Goal: Transaction & Acquisition: Subscribe to service/newsletter

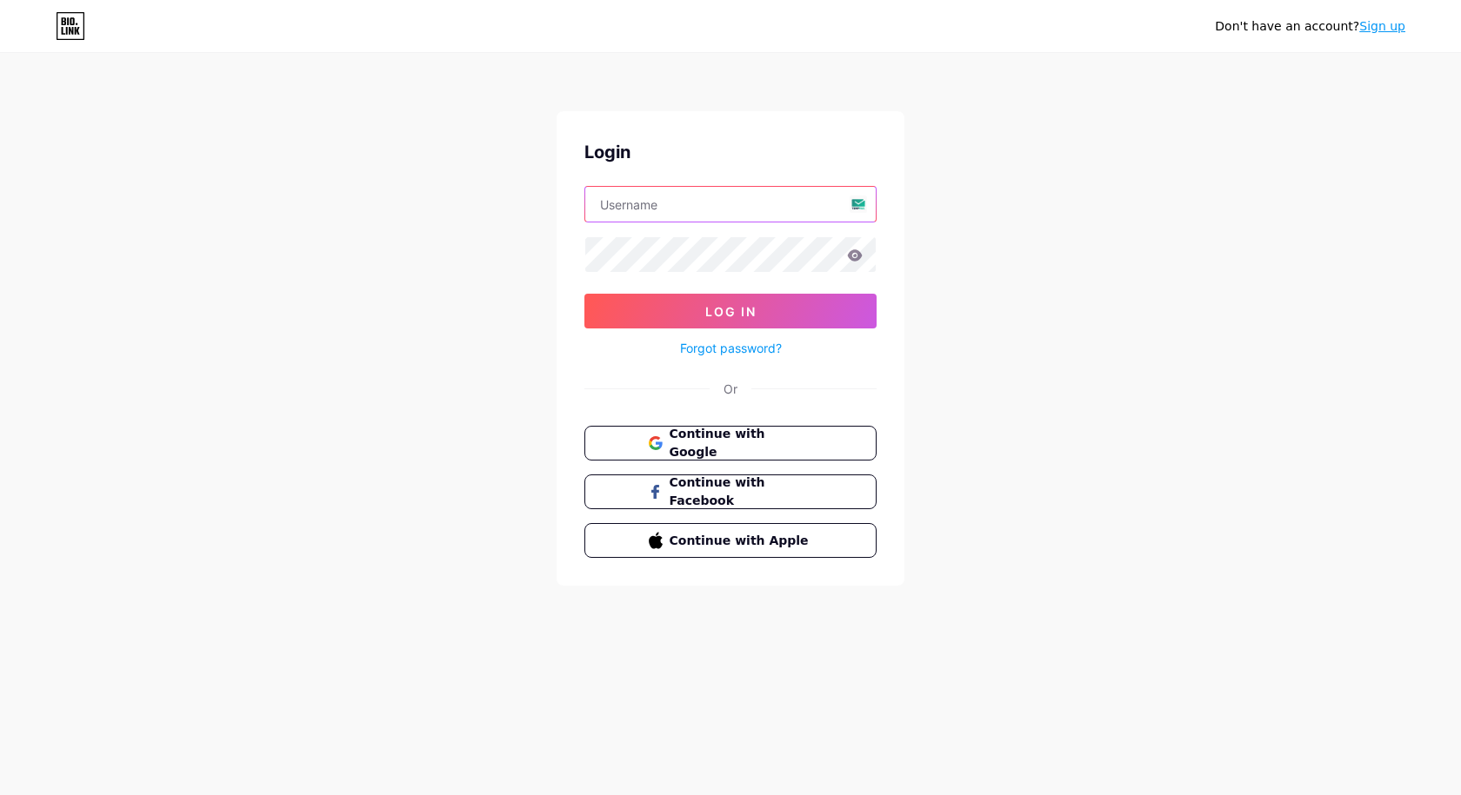
click at [672, 205] on input "text" at bounding box center [730, 204] width 290 height 35
click at [683, 207] on input "text" at bounding box center [730, 204] width 290 height 35
click at [1390, 24] on link "Sign up" at bounding box center [1382, 26] width 46 height 14
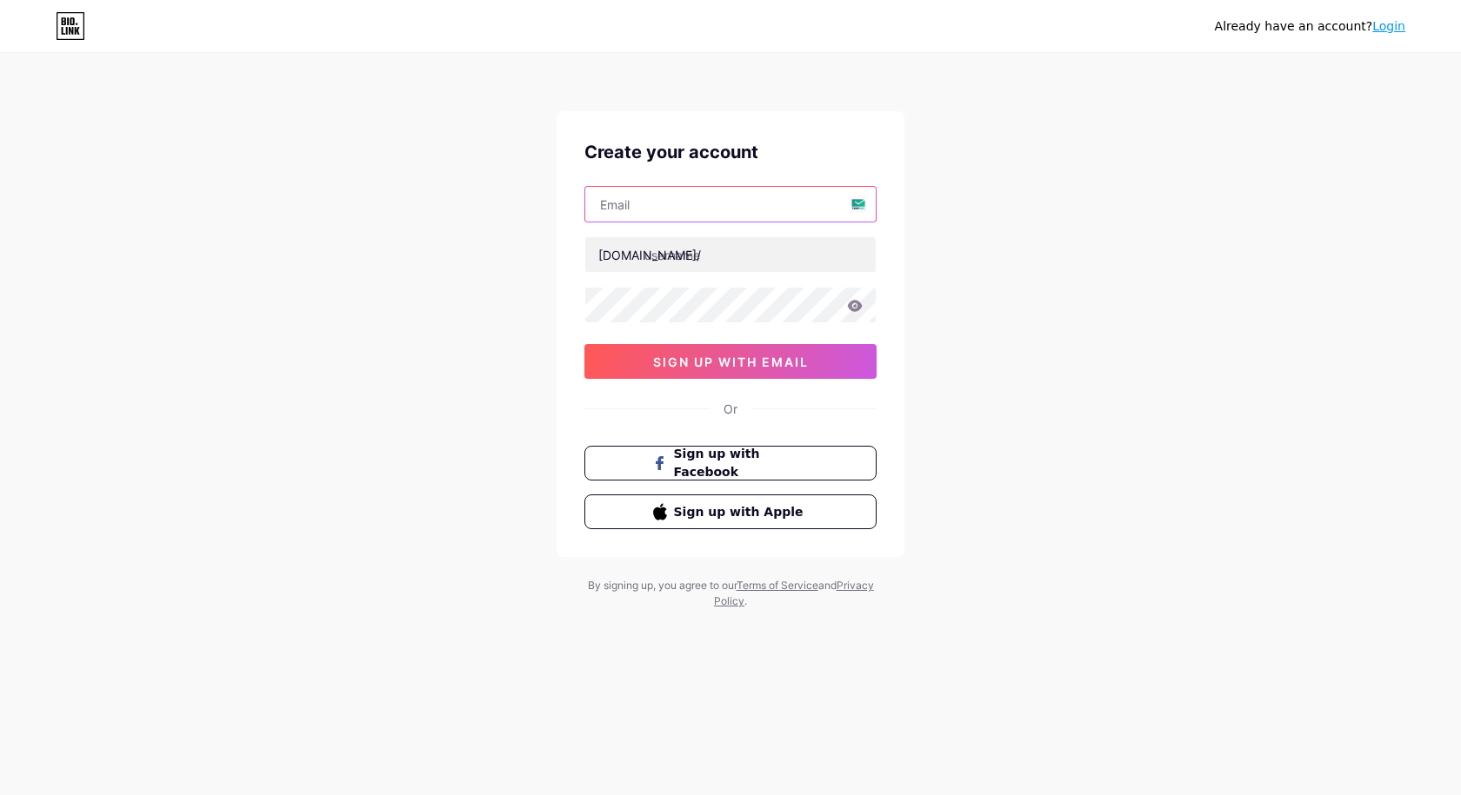
click at [657, 193] on input "text" at bounding box center [730, 204] width 290 height 35
paste input "[EMAIL_ADDRESS][DOMAIN_NAME]"
type input "[EMAIL_ADDRESS][DOMAIN_NAME]"
click at [694, 247] on input "text" at bounding box center [730, 254] width 290 height 35
paste input "legendroofingcompany"
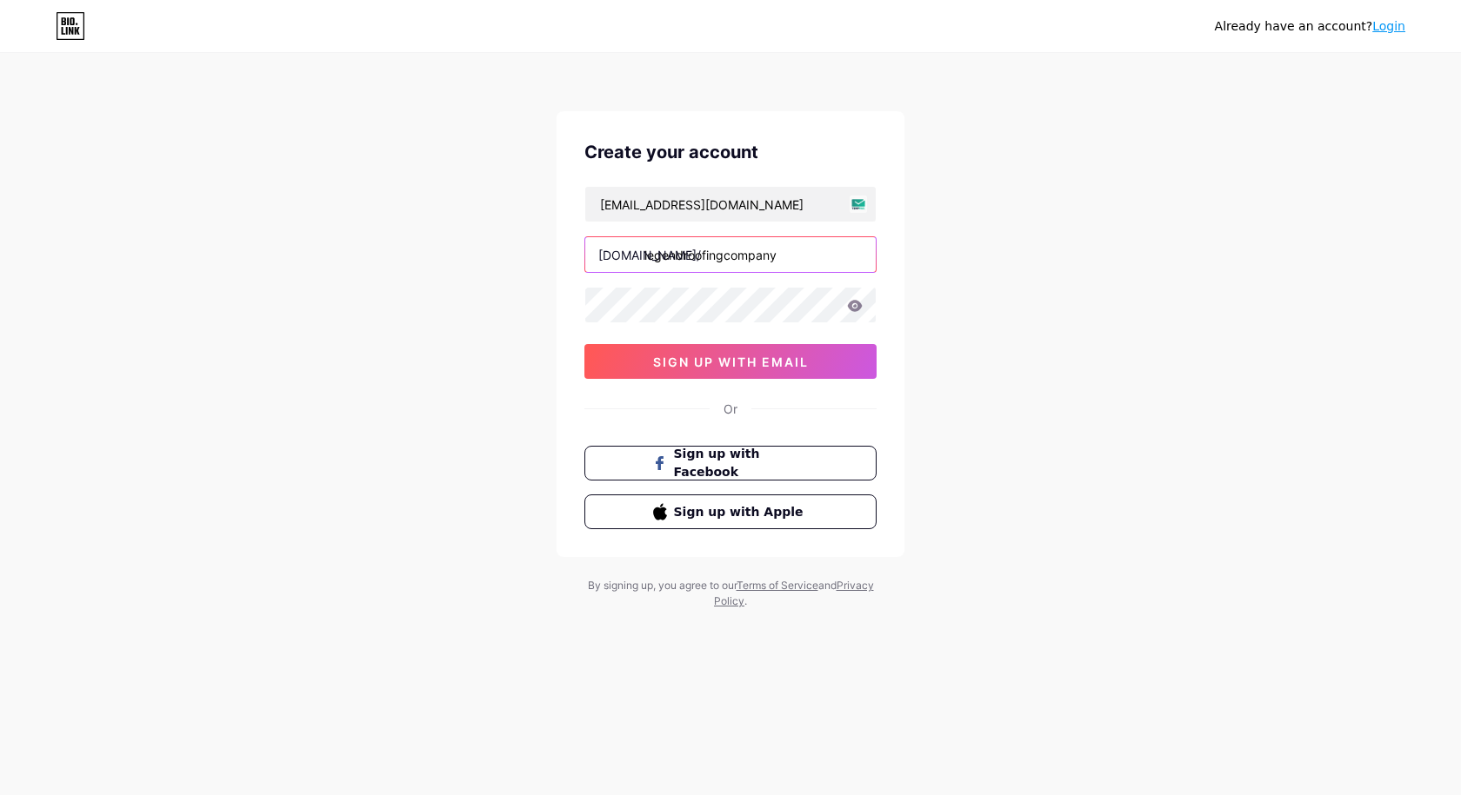
type input "legendroofingcompany"
click at [716, 353] on button "sign up with email" at bounding box center [730, 361] width 292 height 35
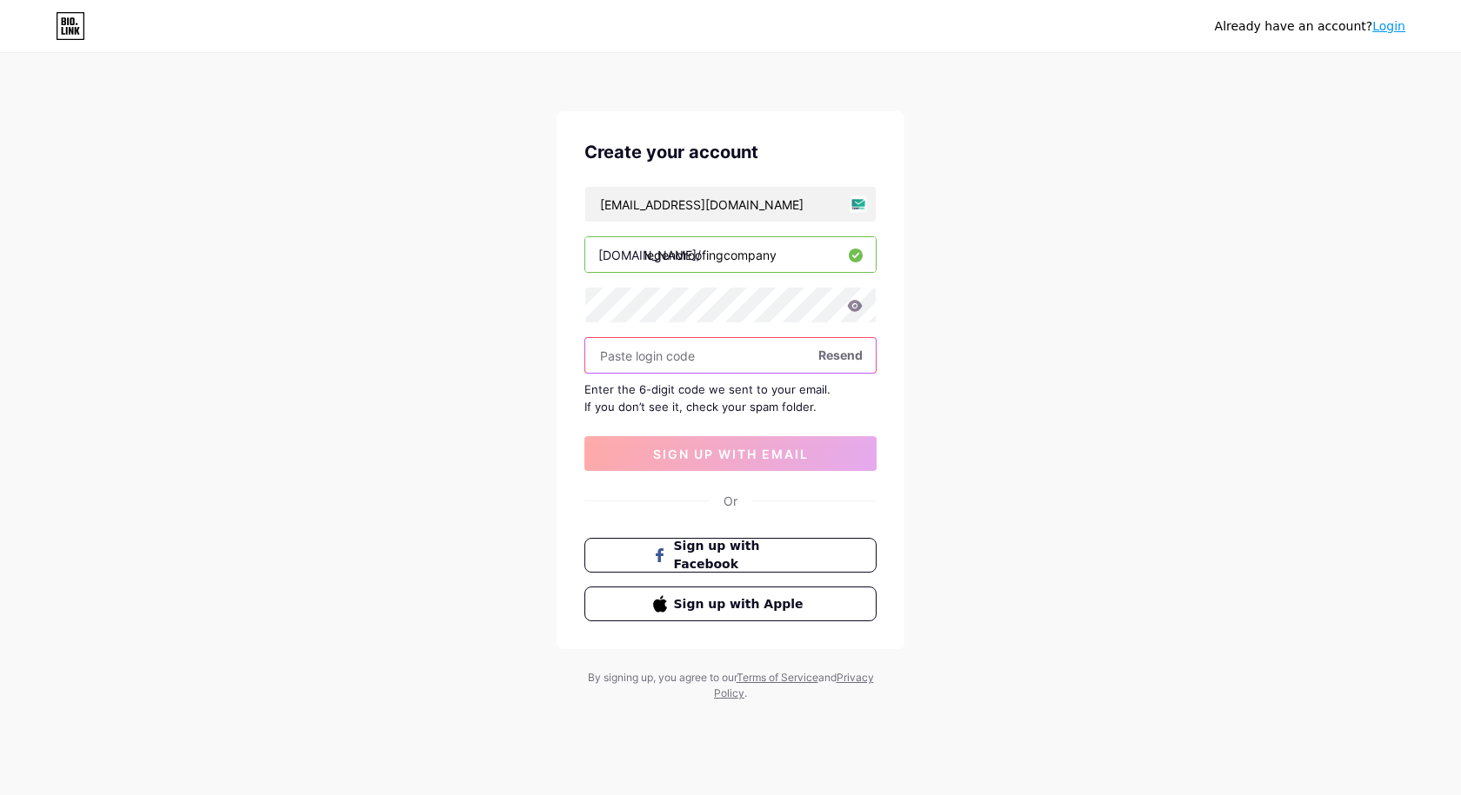
paste input "719245"
type input "719245"
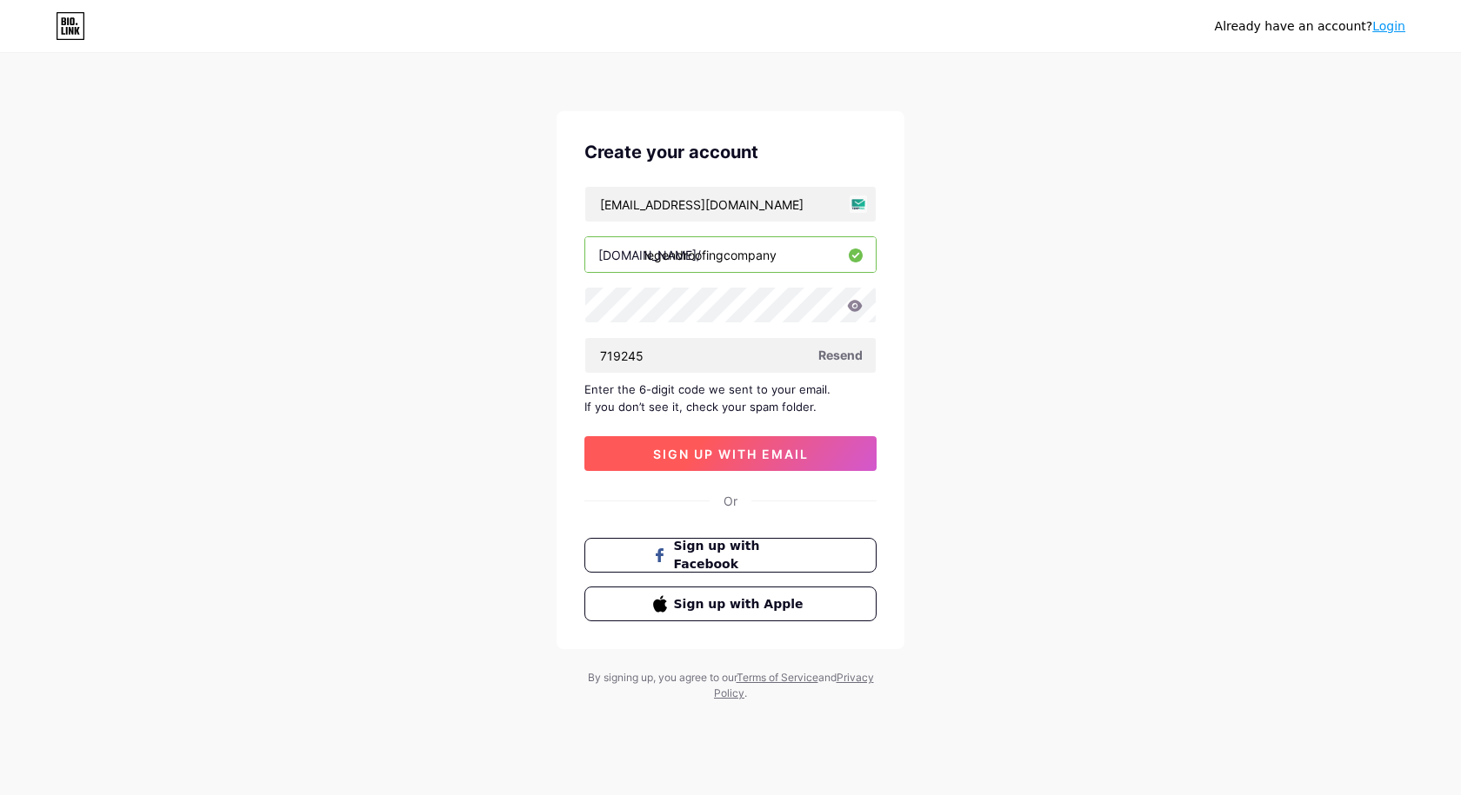
click at [769, 454] on span "sign up with email" at bounding box center [731, 454] width 156 height 15
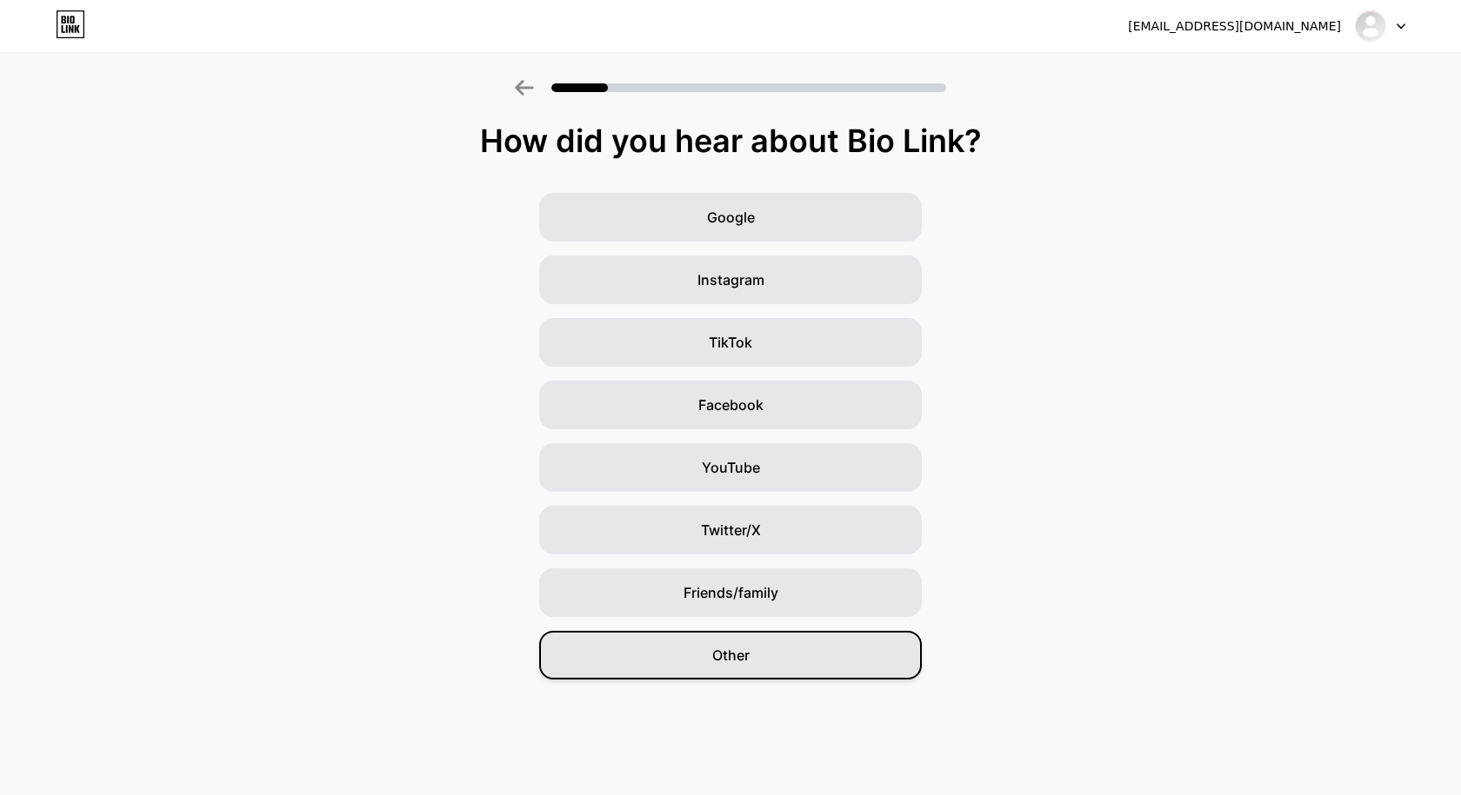
click at [750, 658] on div "Other" at bounding box center [730, 655] width 383 height 49
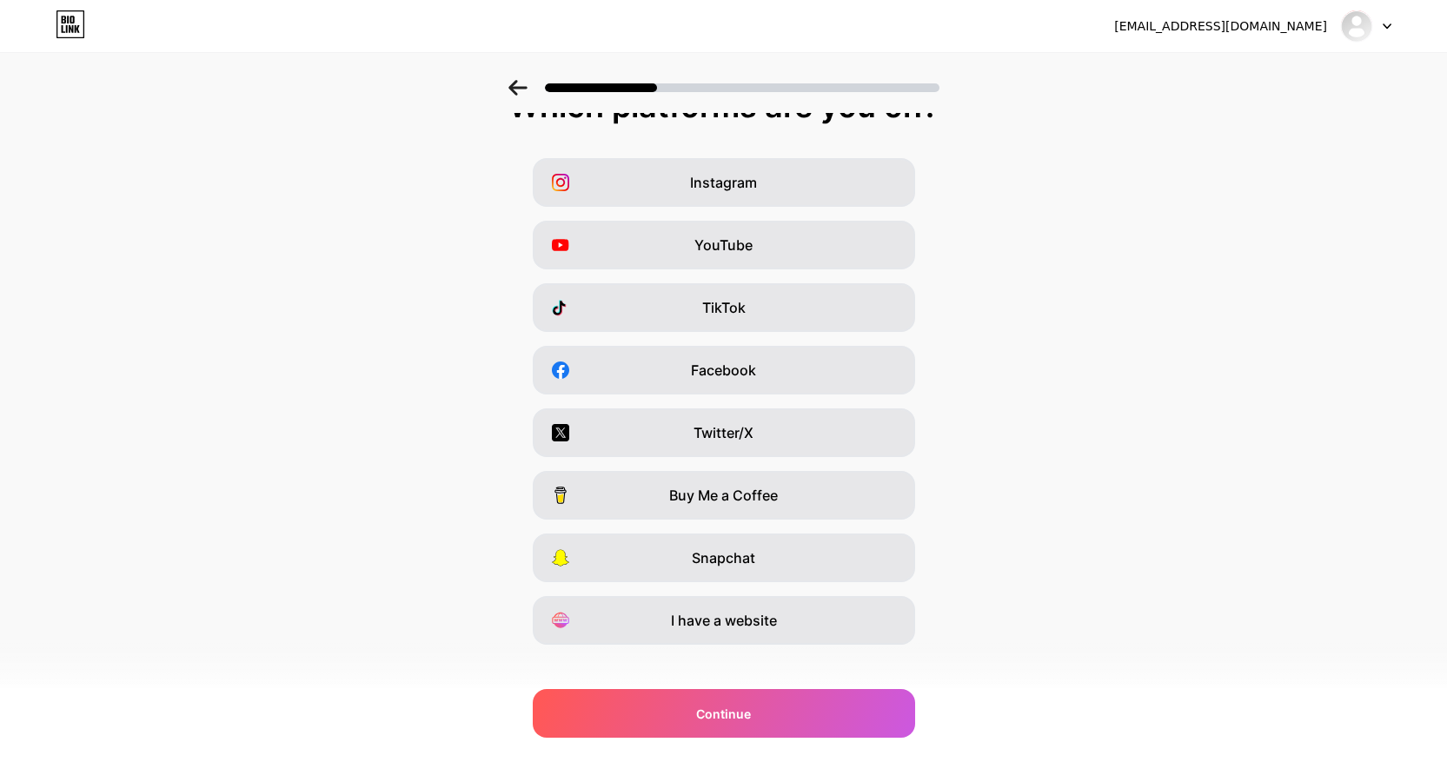
scroll to position [54, 0]
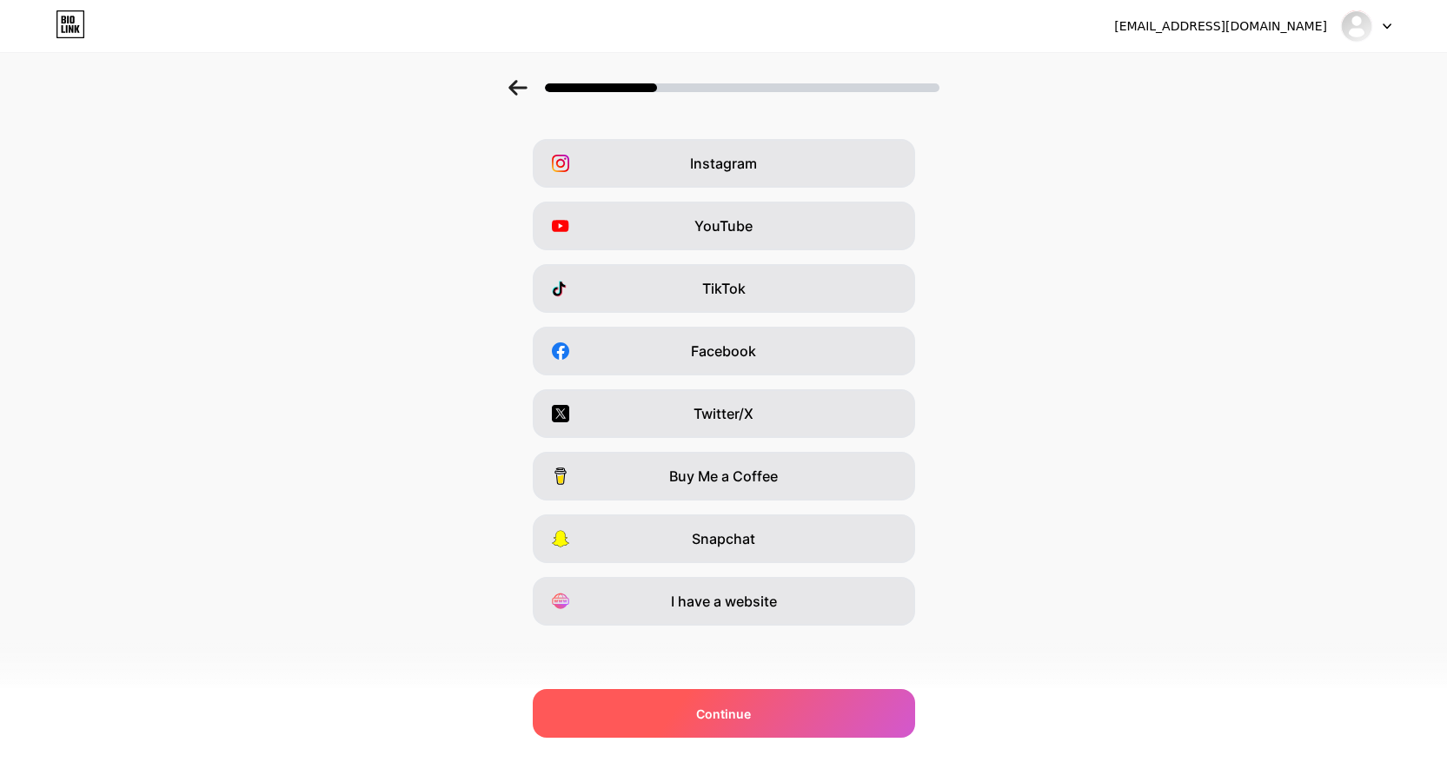
click at [774, 731] on div "Continue" at bounding box center [724, 713] width 383 height 49
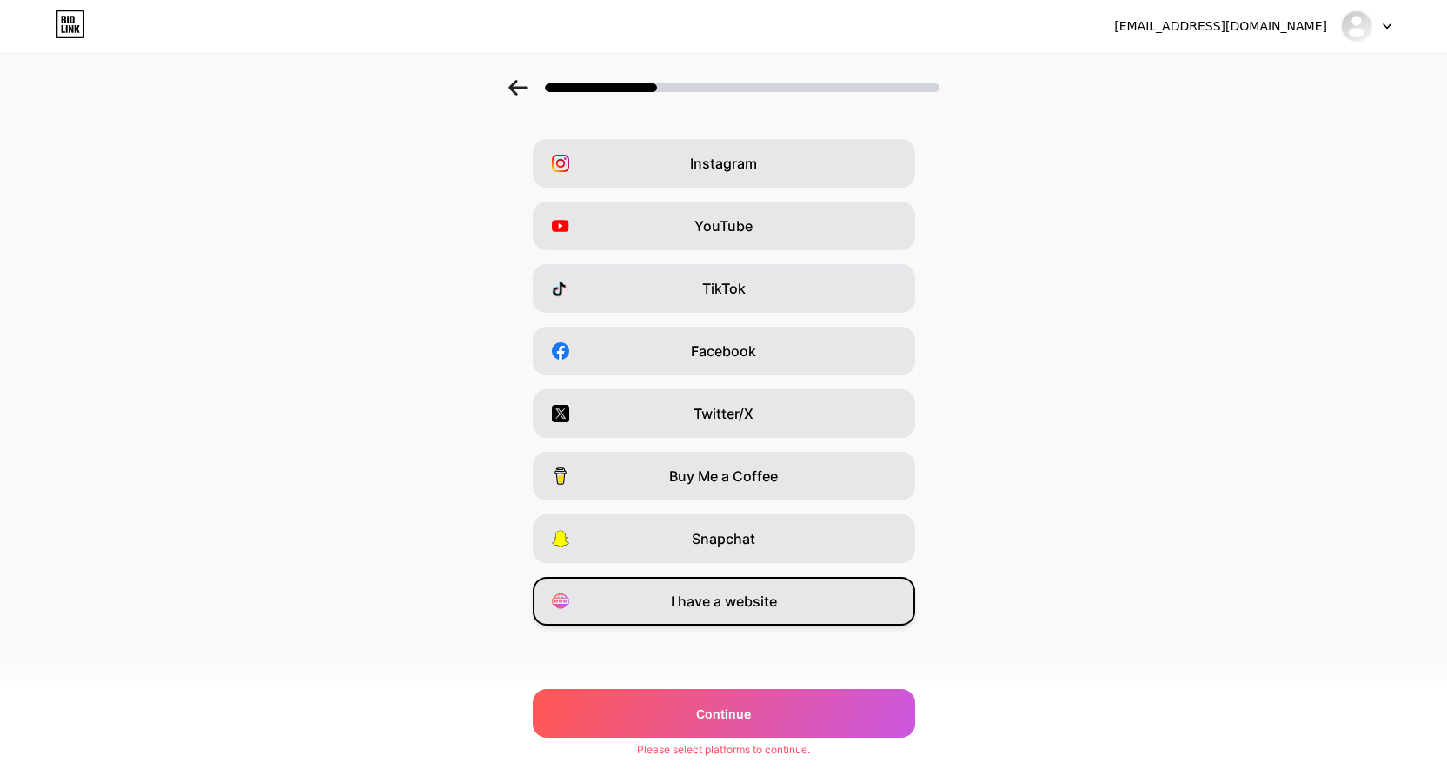
click at [789, 596] on div "I have a website" at bounding box center [724, 601] width 383 height 49
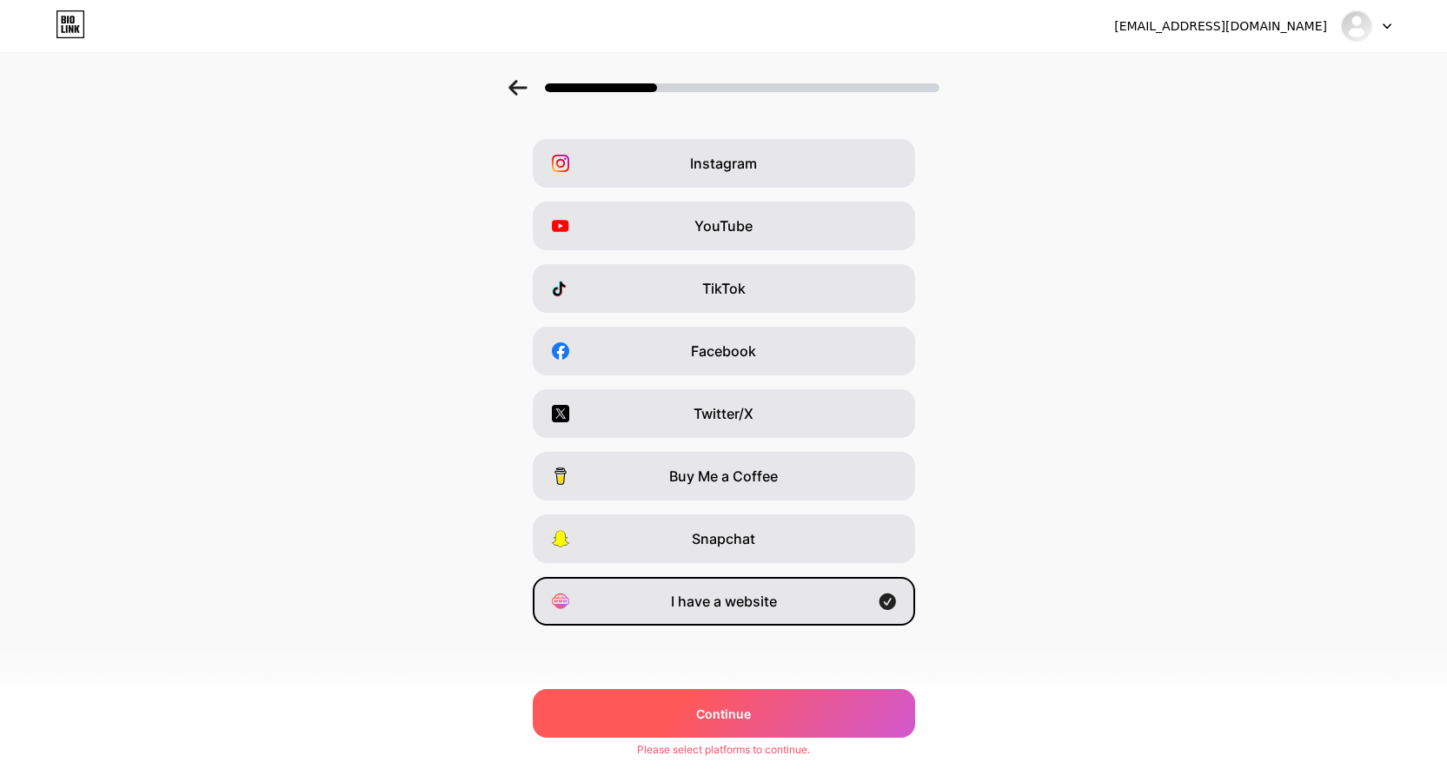
click at [751, 715] on span "Continue" at bounding box center [723, 714] width 55 height 18
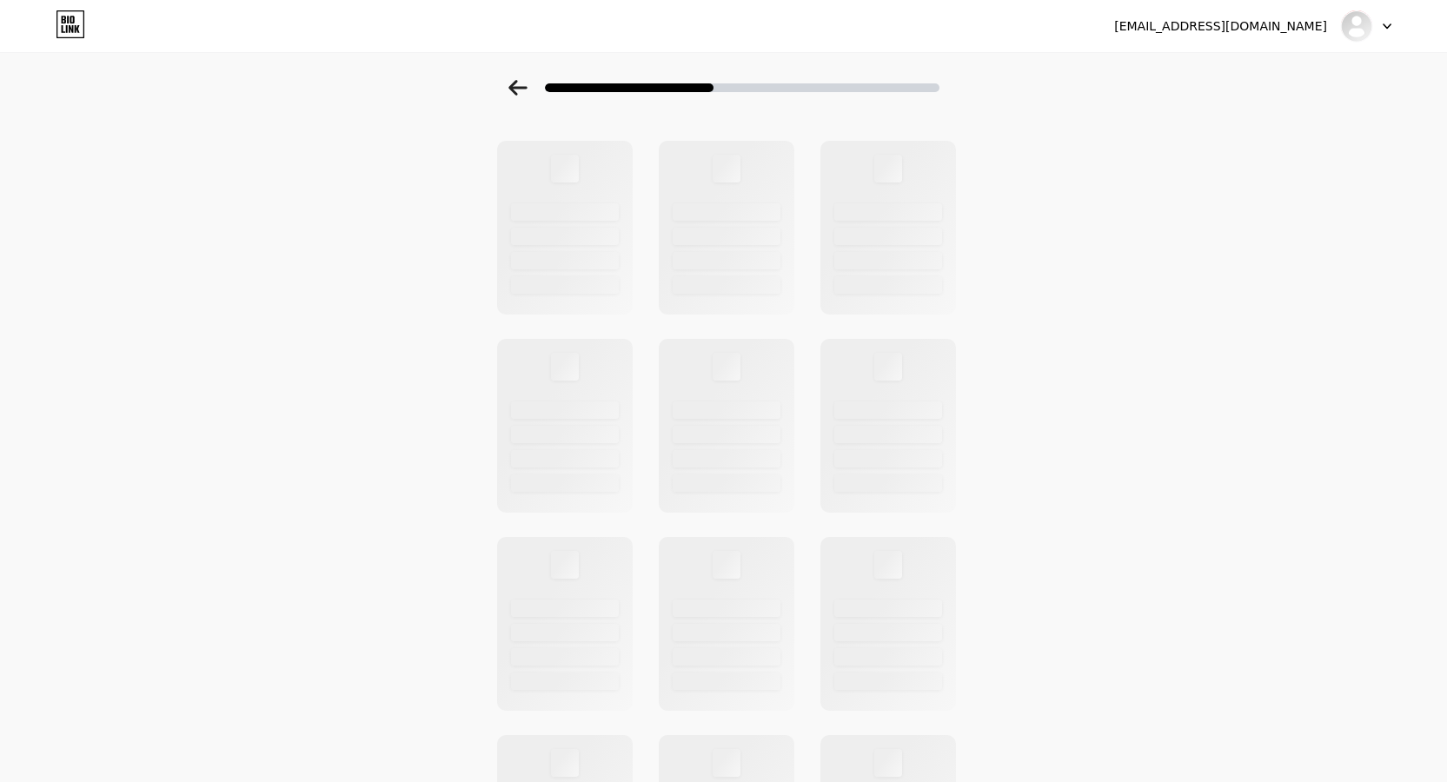
scroll to position [0, 0]
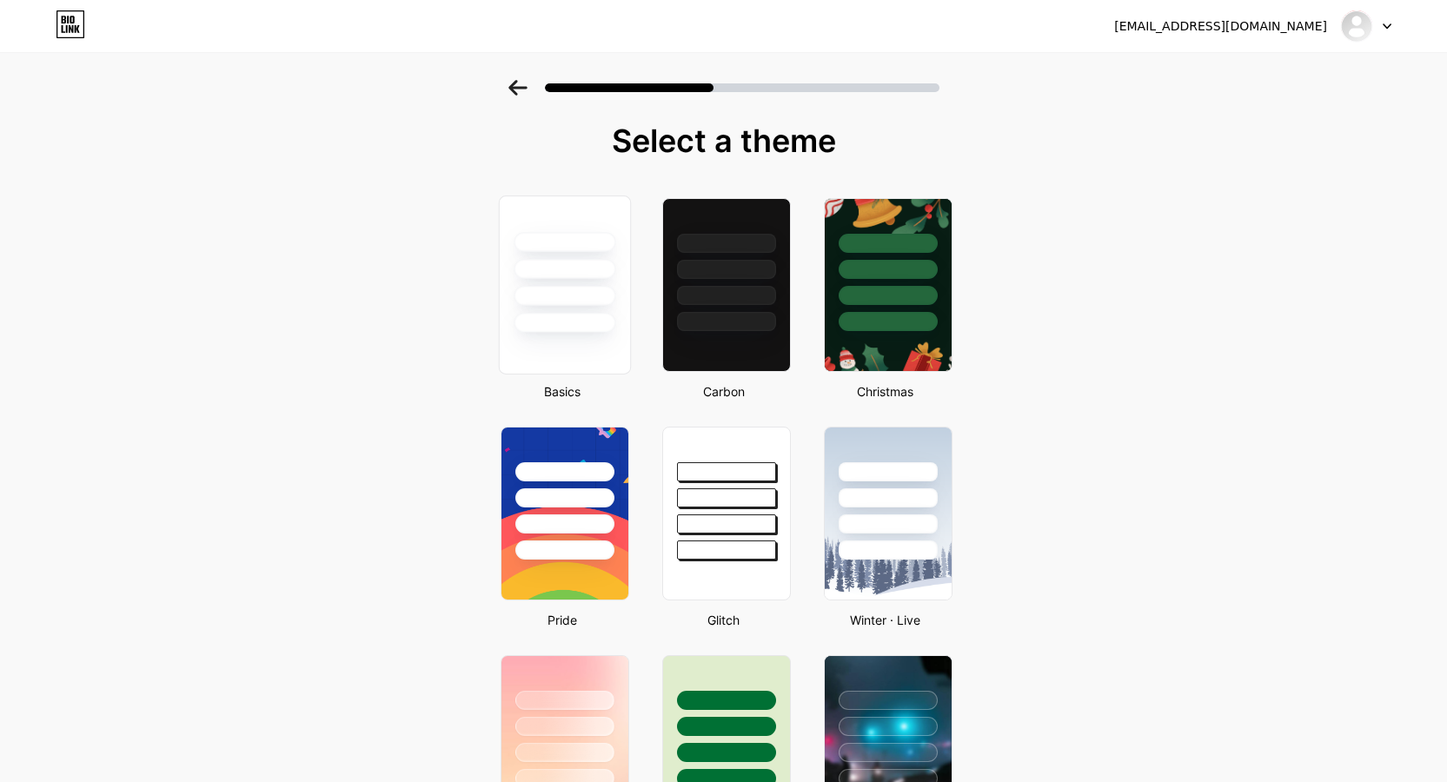
click at [588, 323] on div at bounding box center [565, 323] width 102 height 20
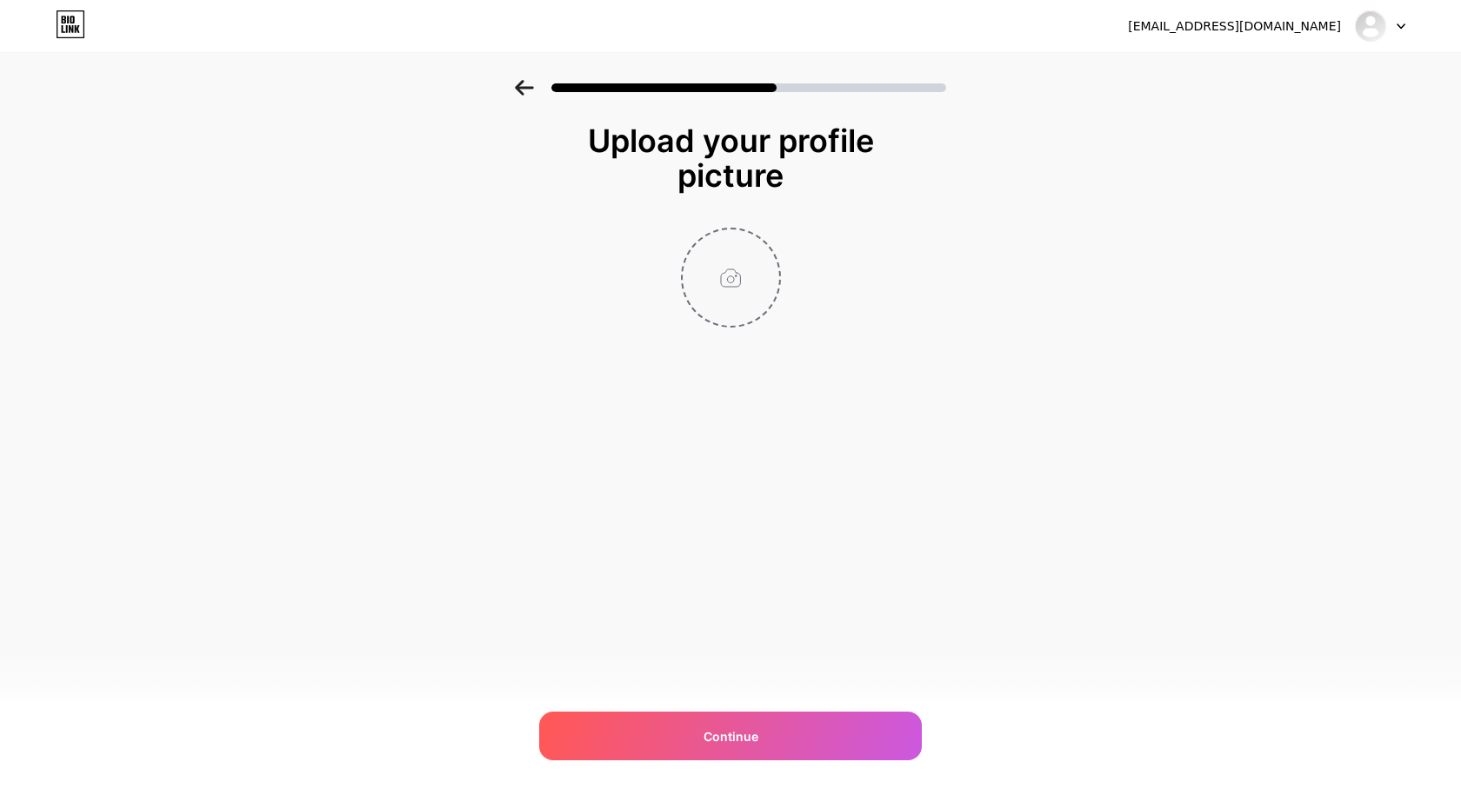
click at [726, 271] on input "file" at bounding box center [730, 278] width 96 height 96
type input "C:\fakepath\Untitled design (57).jpg"
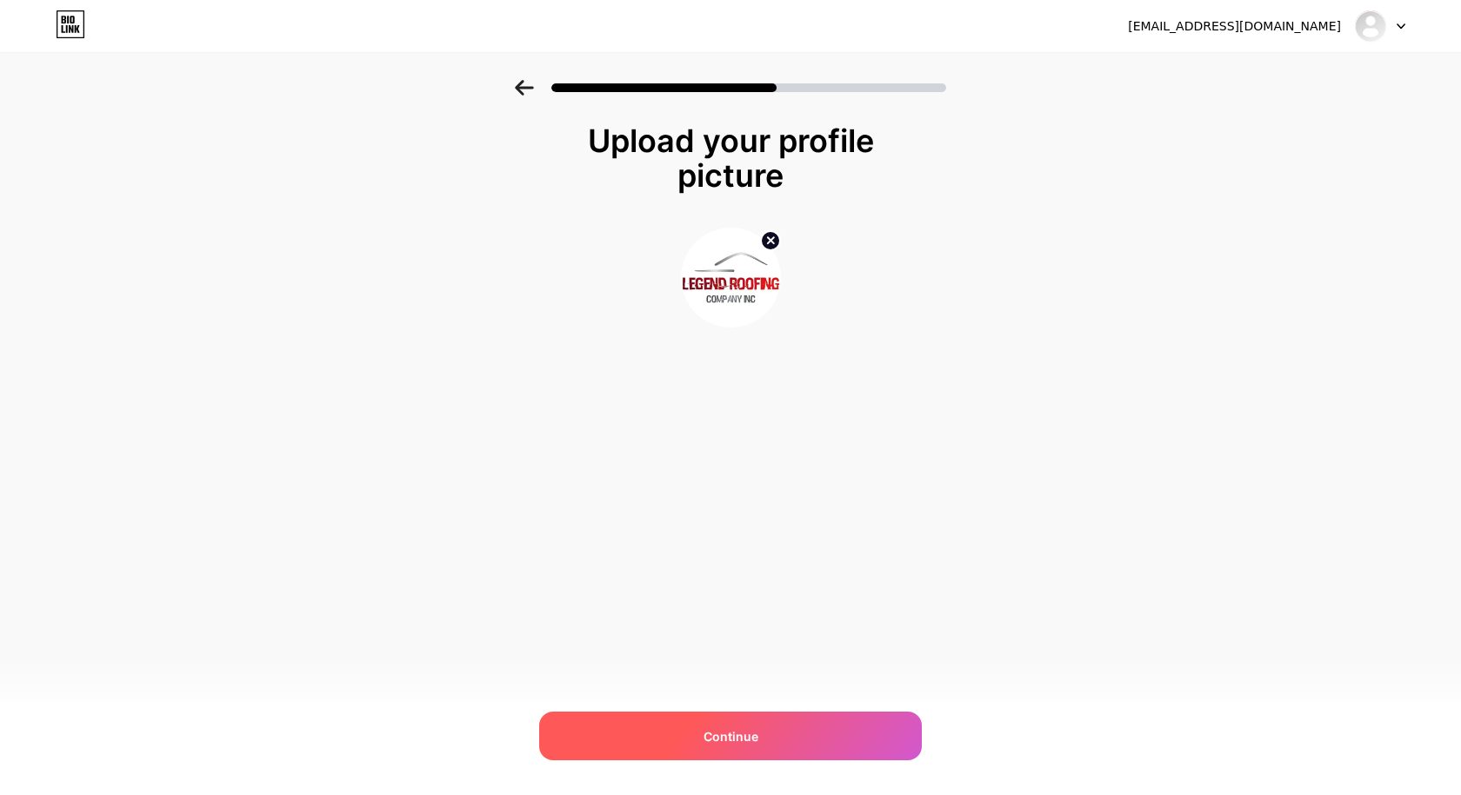
click at [764, 741] on div "Continue" at bounding box center [730, 736] width 383 height 49
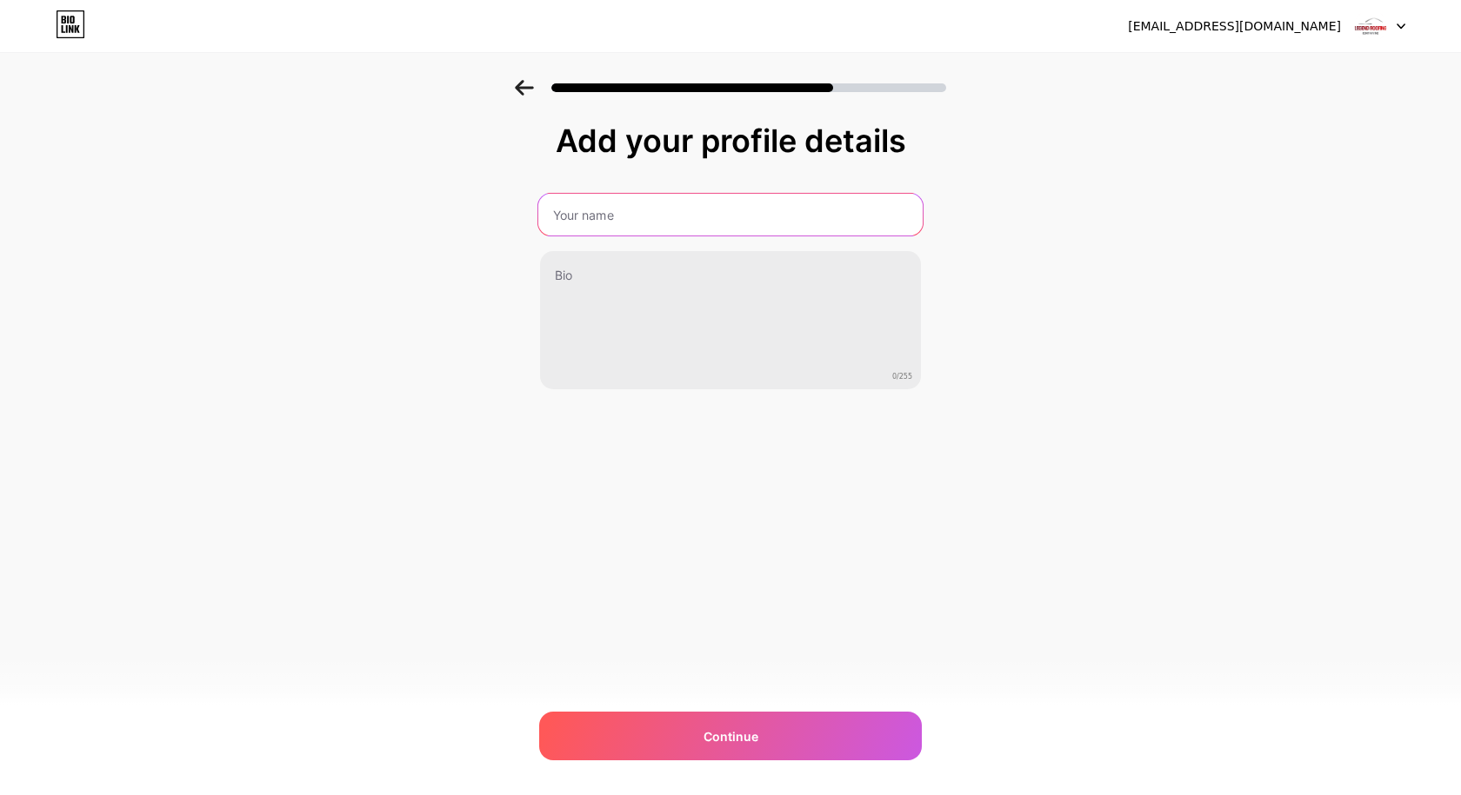
click at [592, 208] on input "text" at bounding box center [730, 215] width 384 height 42
paste input "Legend Roofing Company Inc"
type input "Legend Roofing Company Inc"
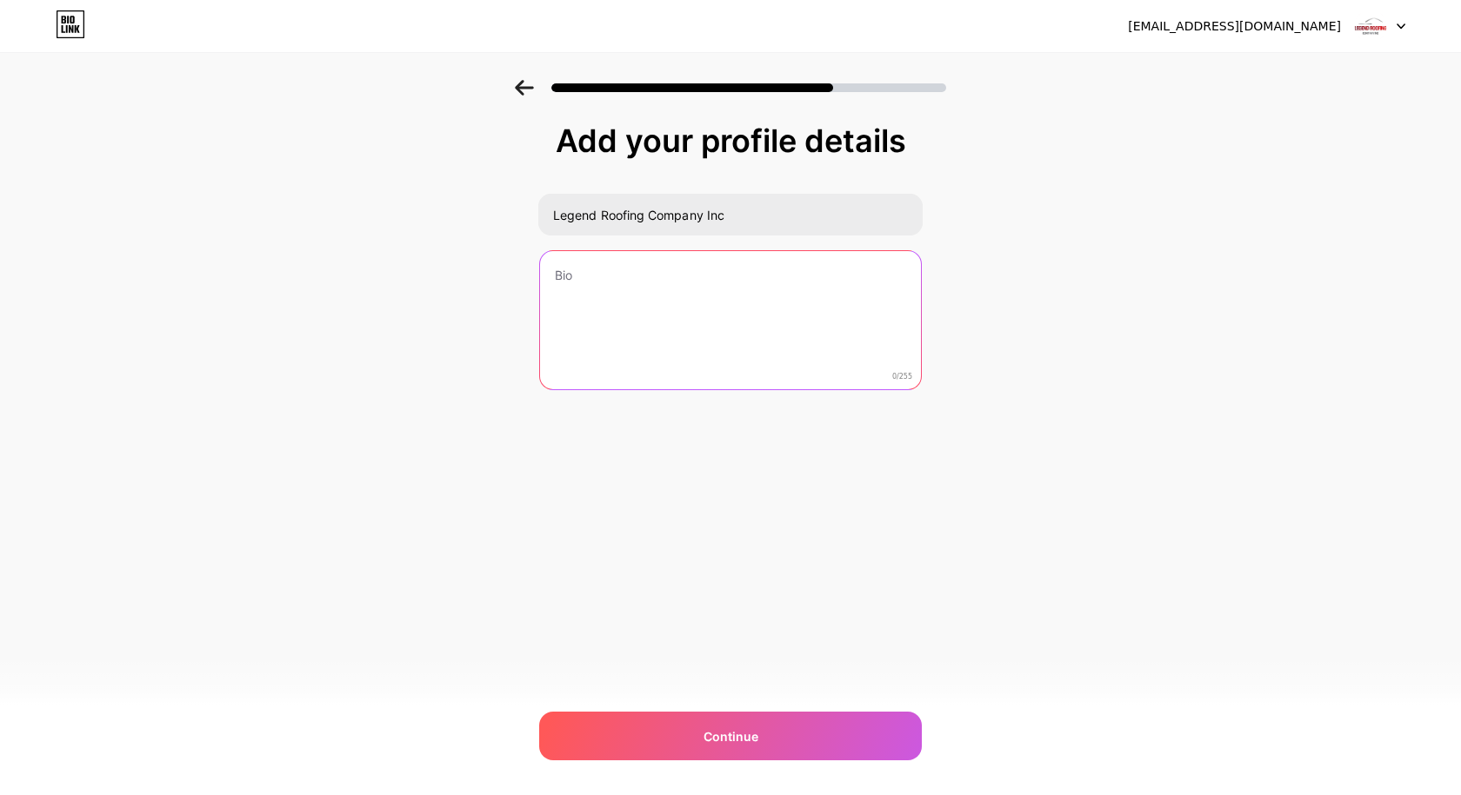
click at [575, 292] on textarea at bounding box center [730, 321] width 381 height 140
paste textarea "Legend Roofing Company Inc is a professional roofing company based in Modesto, …"
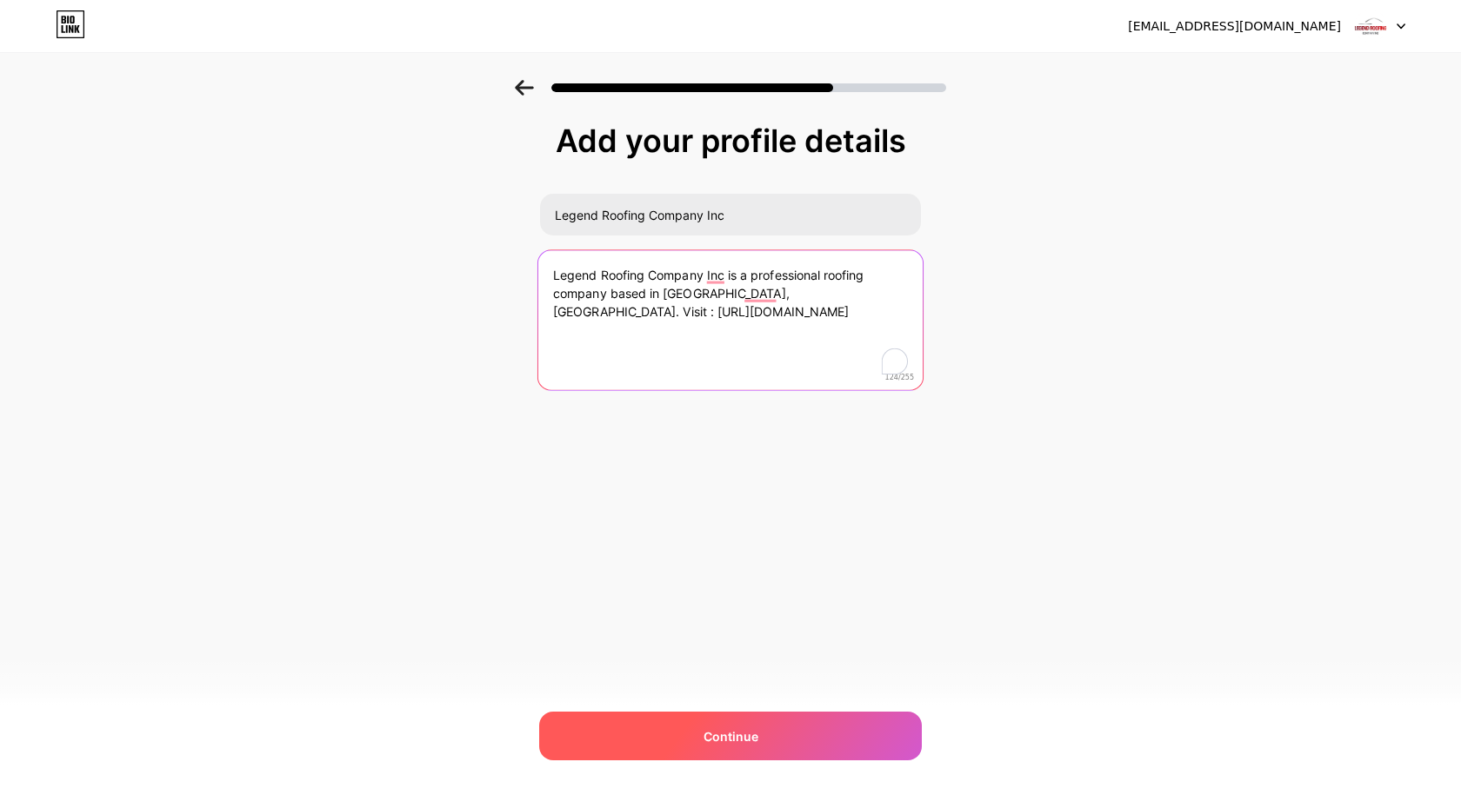
type textarea "Legend Roofing Company Inc is a professional roofing company based in Modesto, …"
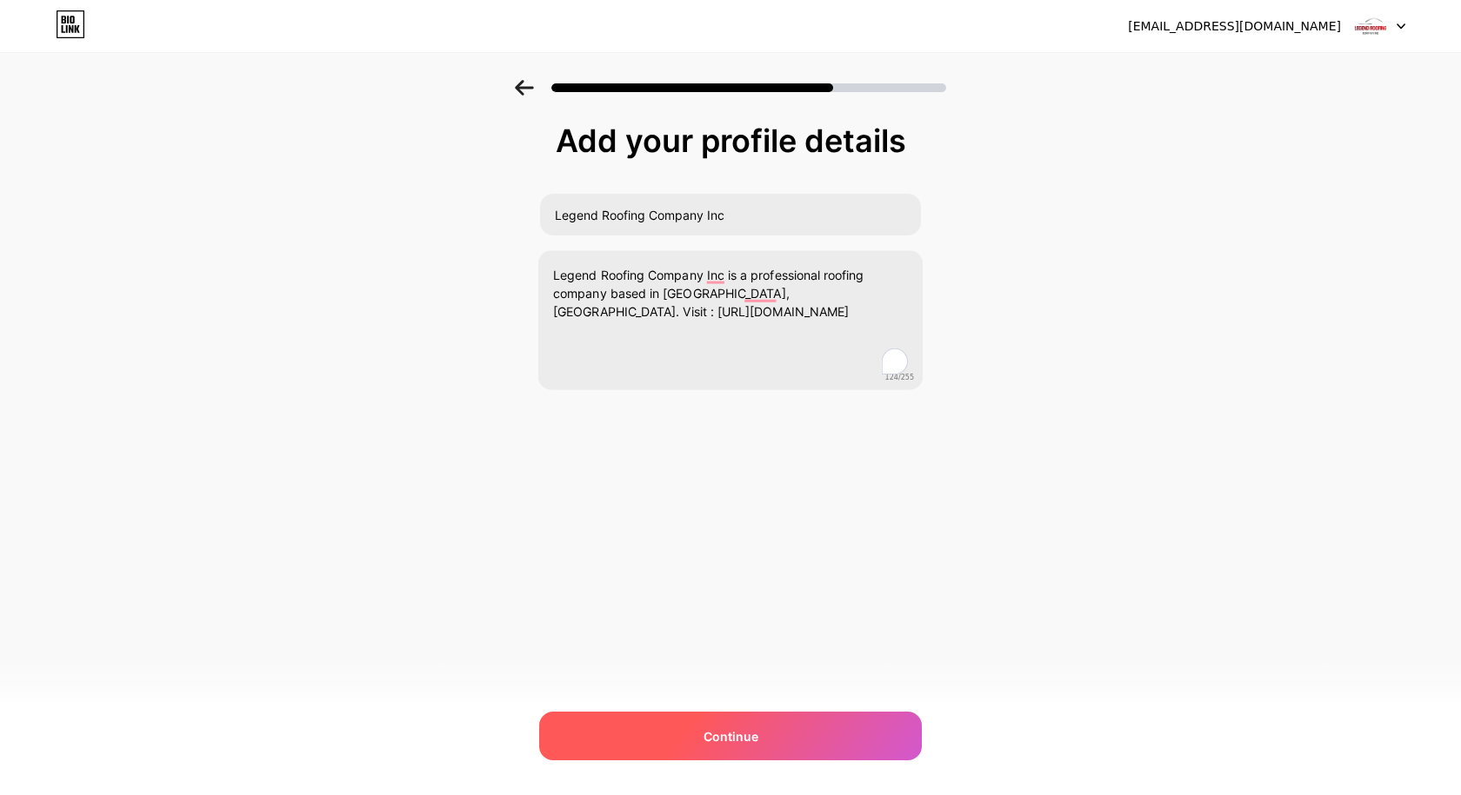
click at [785, 738] on div "Continue" at bounding box center [730, 736] width 383 height 49
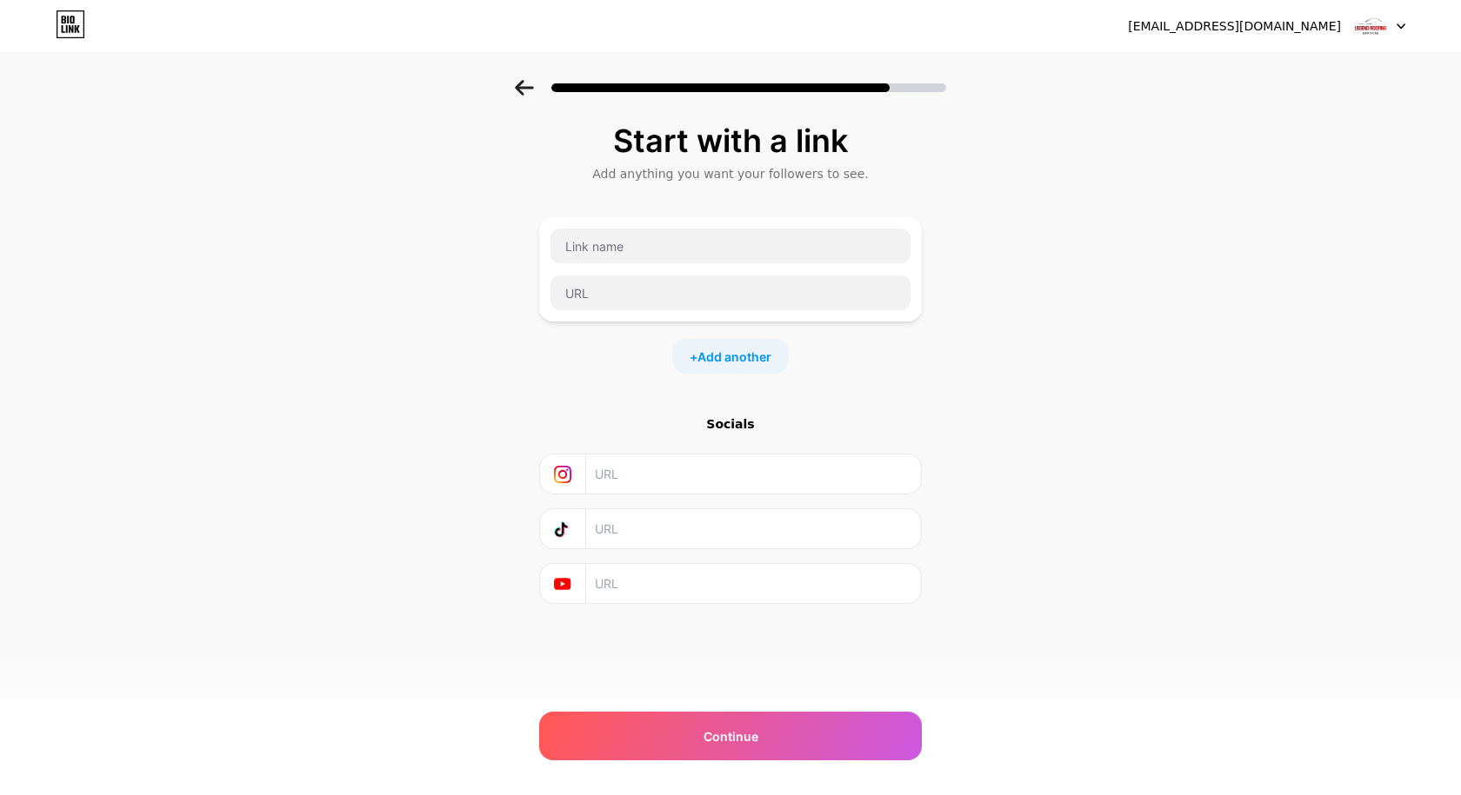
click at [776, 467] on input "text" at bounding box center [753, 474] width 316 height 39
paste input "https://www.instagram.com/legendroofingcompany/"
type input "https://www.instagram.com/legendroofingcompany/"
click at [681, 533] on input "text" at bounding box center [753, 528] width 316 height 39
click at [662, 575] on input "text" at bounding box center [753, 583] width 316 height 39
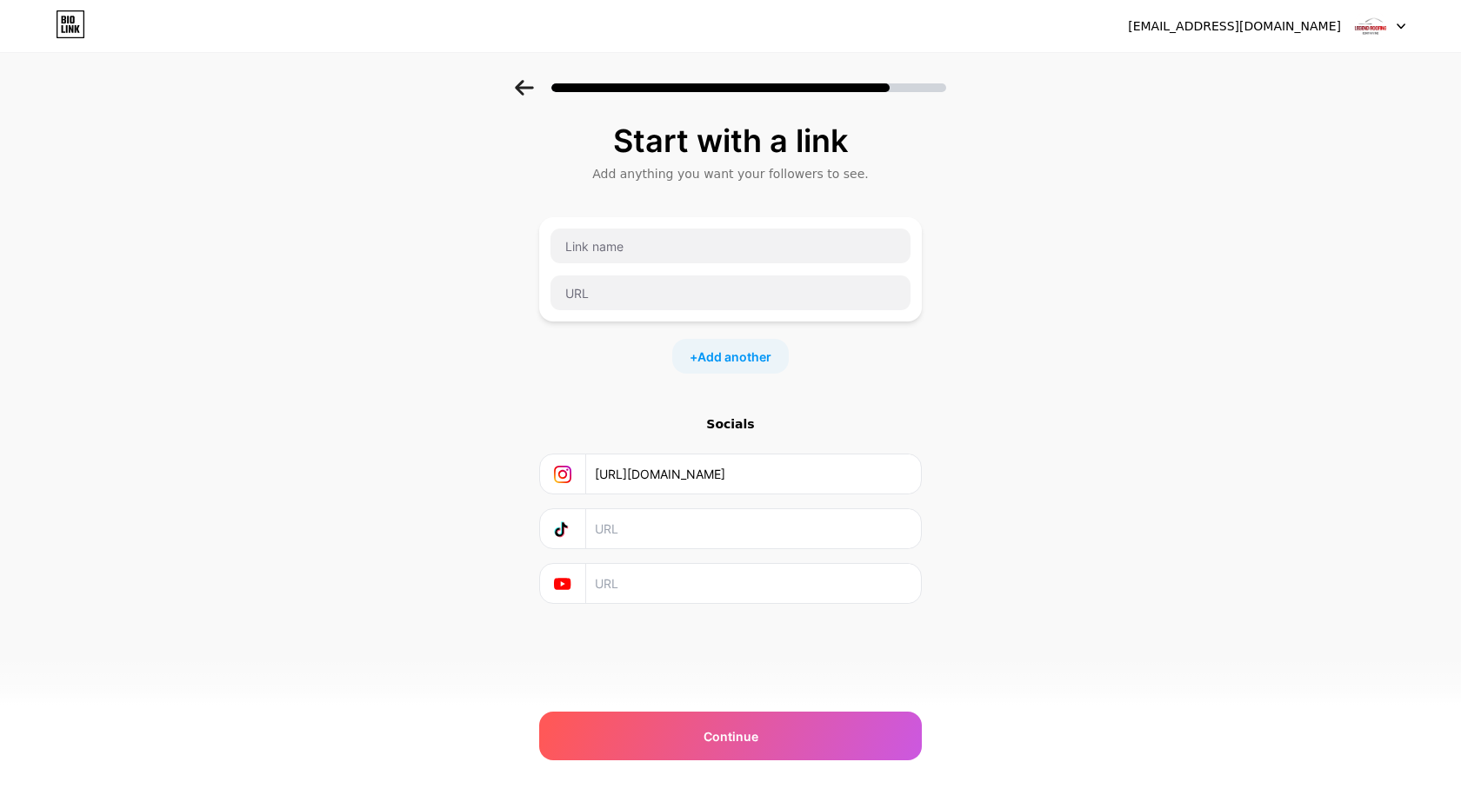
paste input "https://www.facebook.com/legendroofingcompanyinc/"
type input "https://www.facebook.com/legendroofingcompanyinc/"
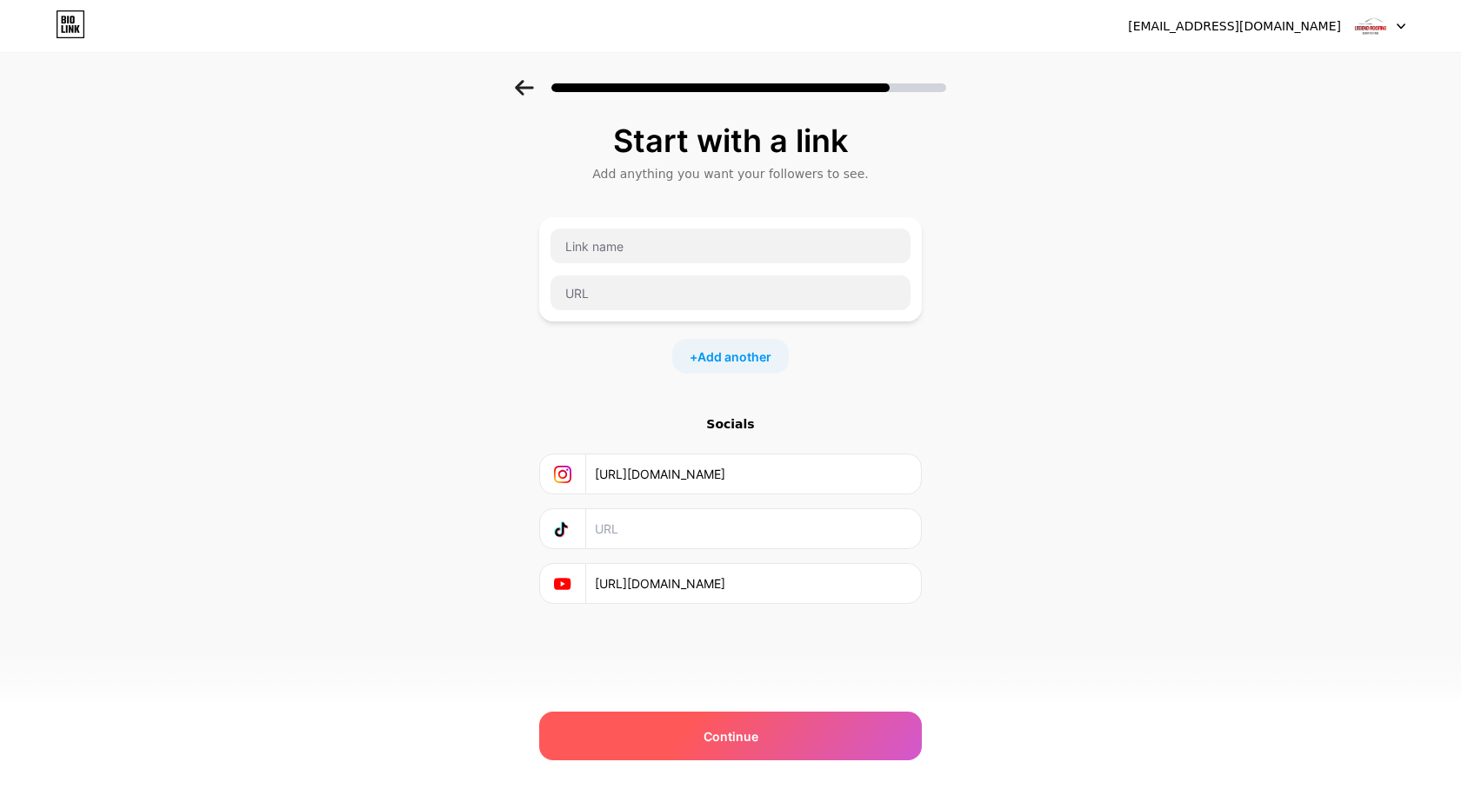
click at [730, 729] on span "Continue" at bounding box center [730, 737] width 55 height 18
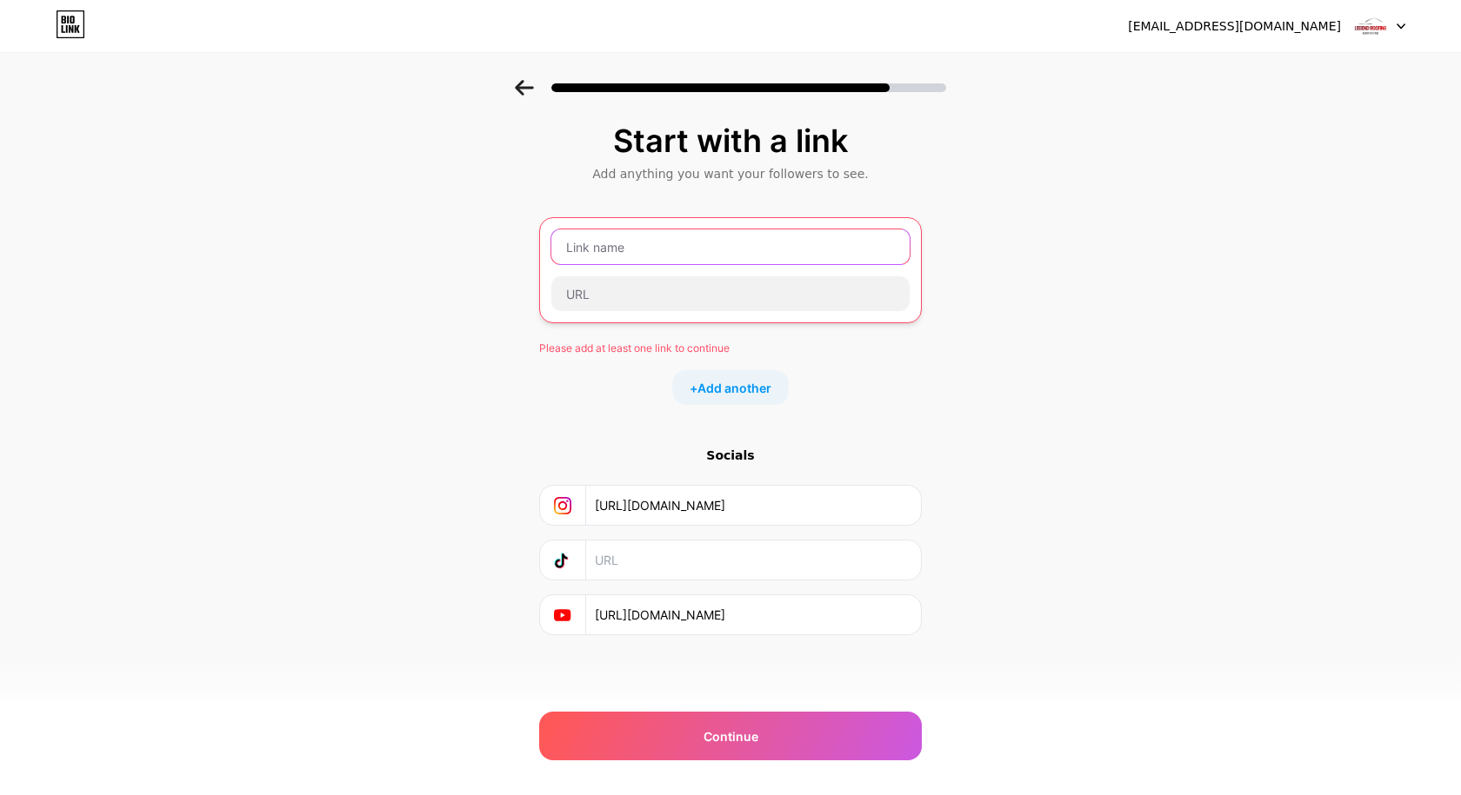
click at [623, 255] on input "text" at bounding box center [730, 247] width 358 height 35
paste input "Legend Roofing Company Inc"
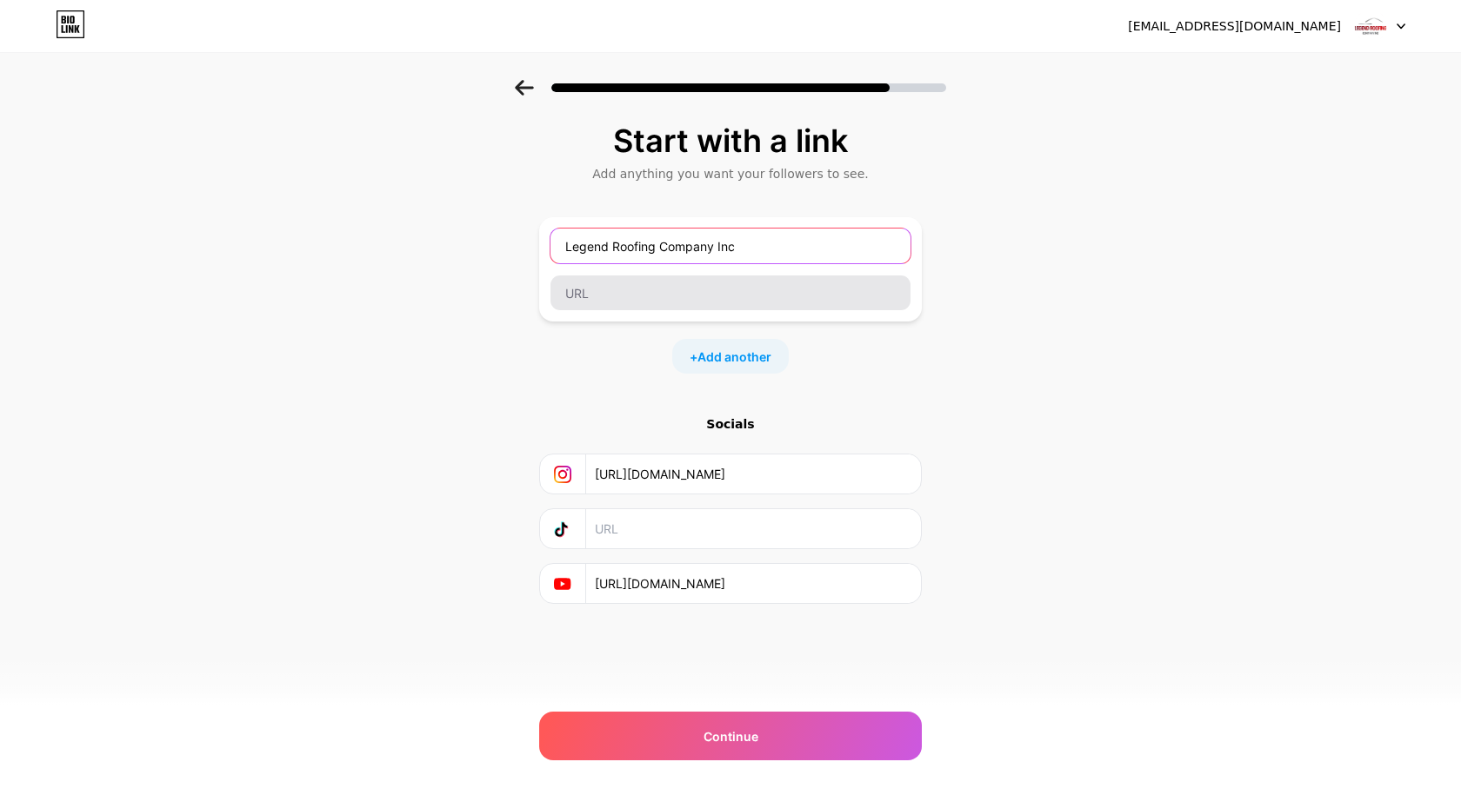
type input "Legend Roofing Company Inc"
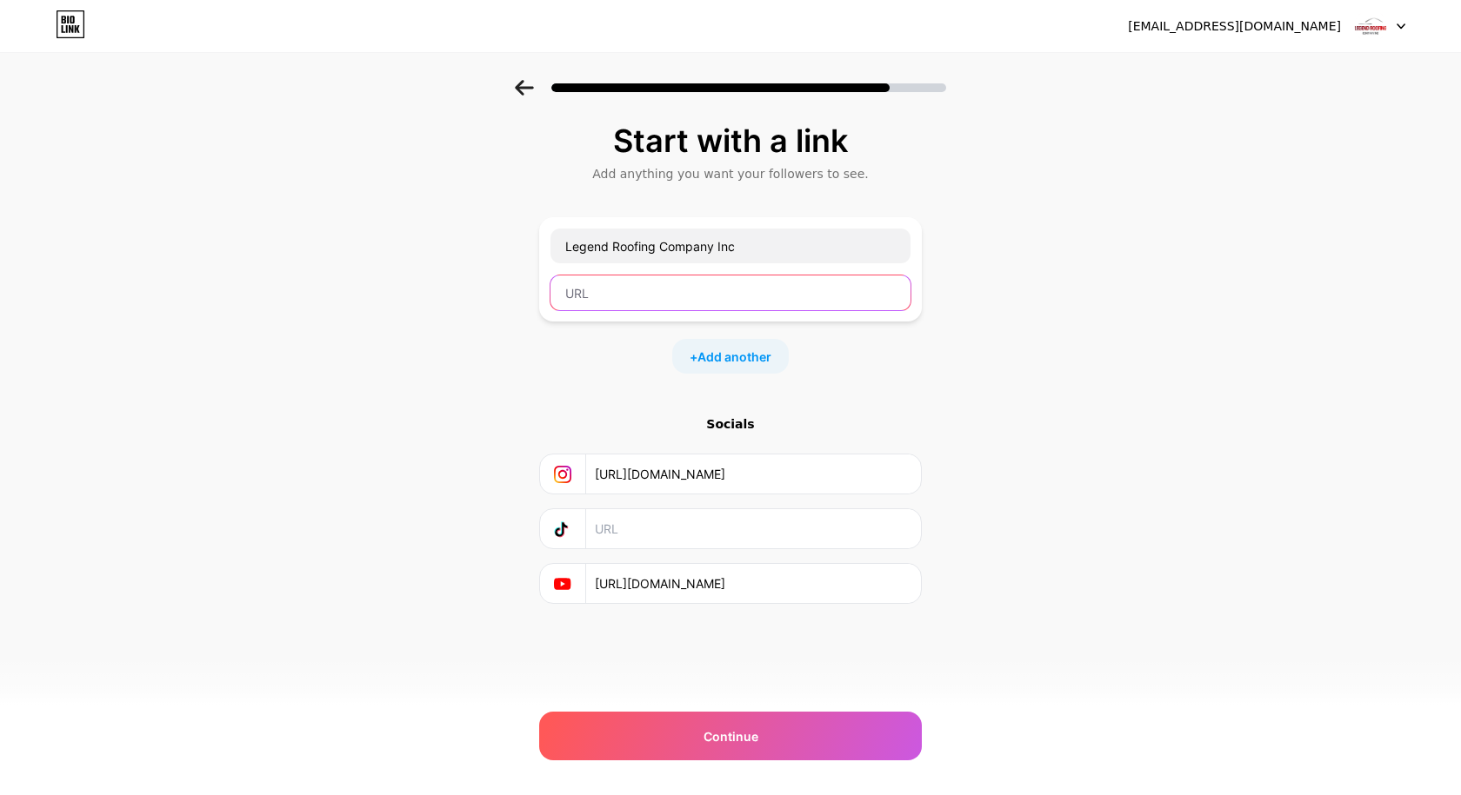
click at [582, 291] on input "text" at bounding box center [730, 293] width 360 height 35
paste input "https://legendroofingcompany.com/"
type input "https://legendroofingcompany.com/"
click at [737, 365] on span "Add another" at bounding box center [734, 357] width 74 height 18
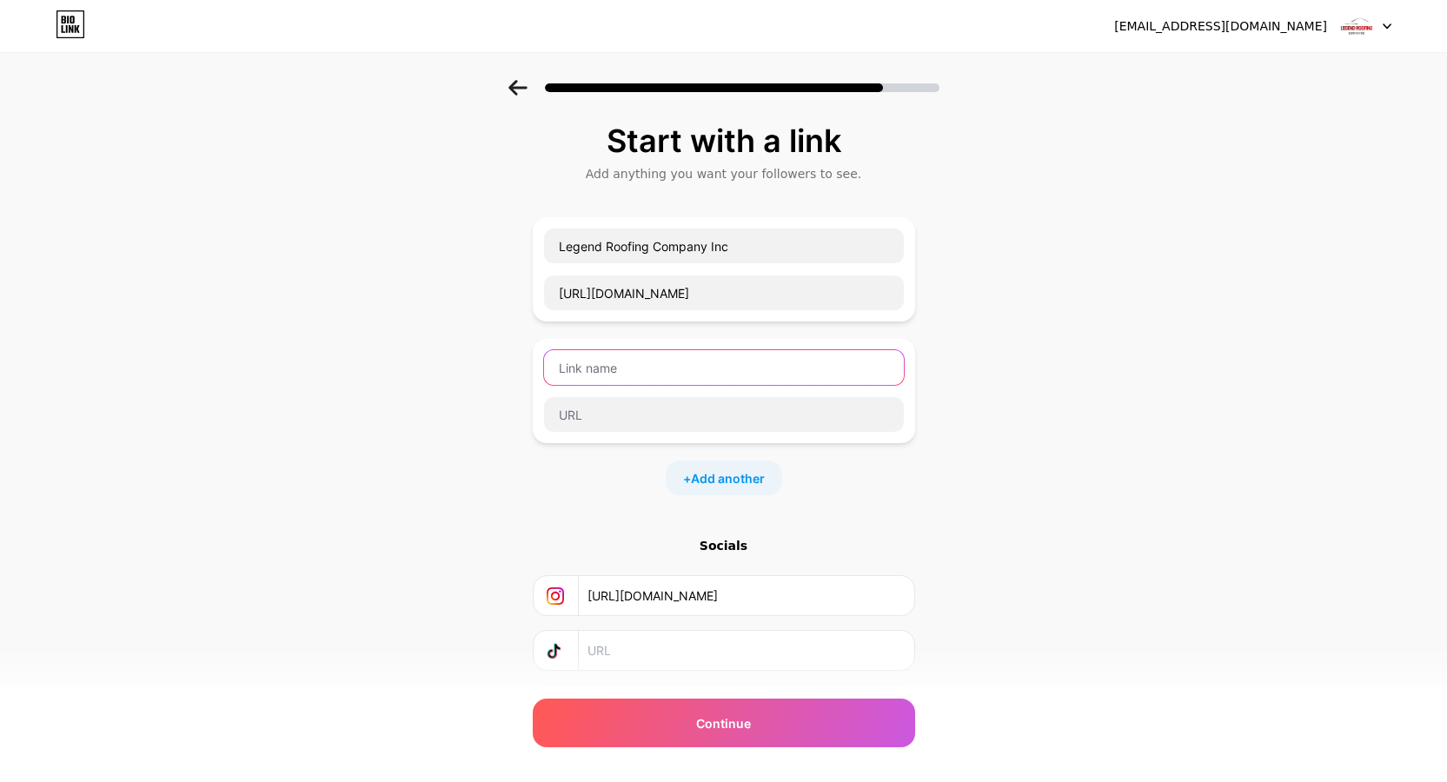
click at [682, 382] on input "text" at bounding box center [724, 367] width 360 height 35
paste input "Facebook"
paste input "https://www.facebook.com/legendroofingcompanyinc/"
type input "Facebook"
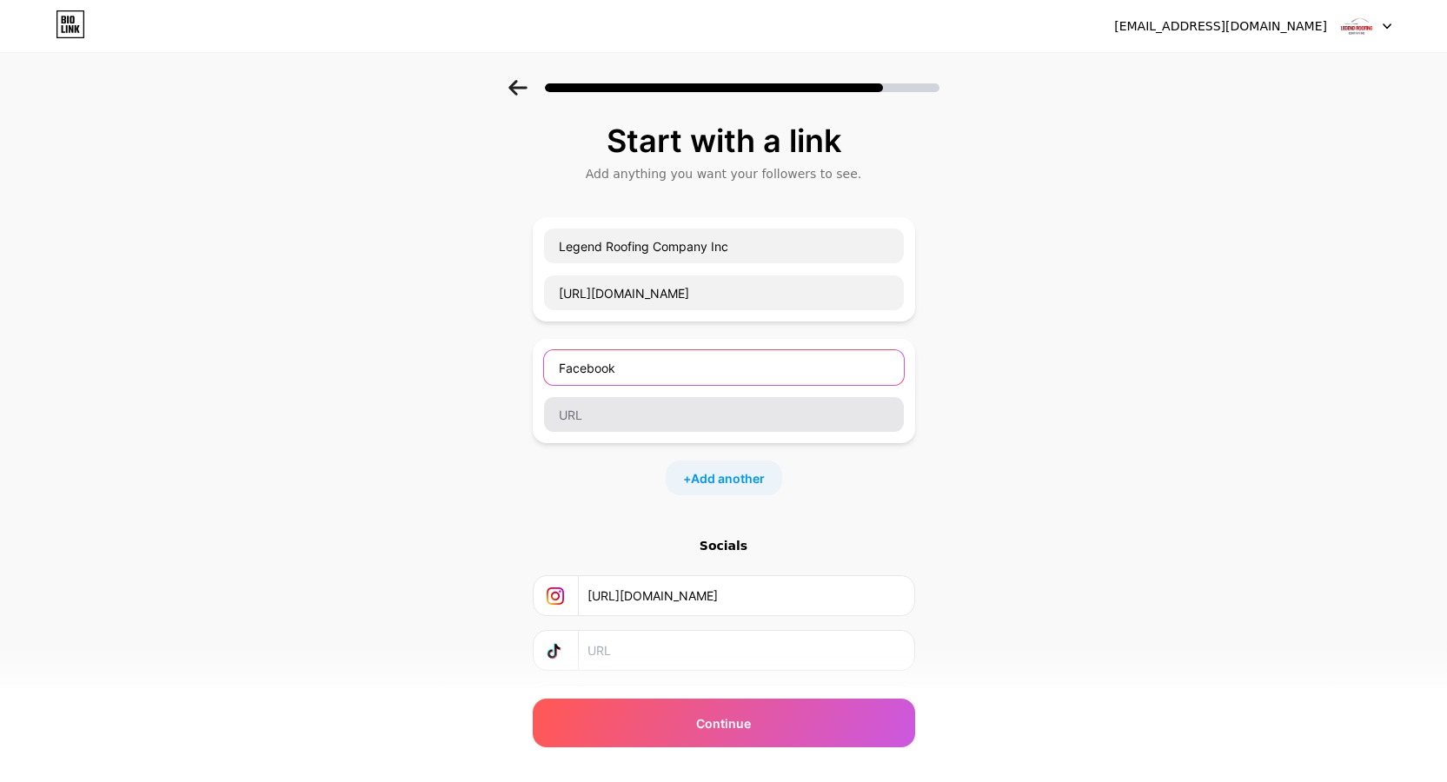
scroll to position [0, 0]
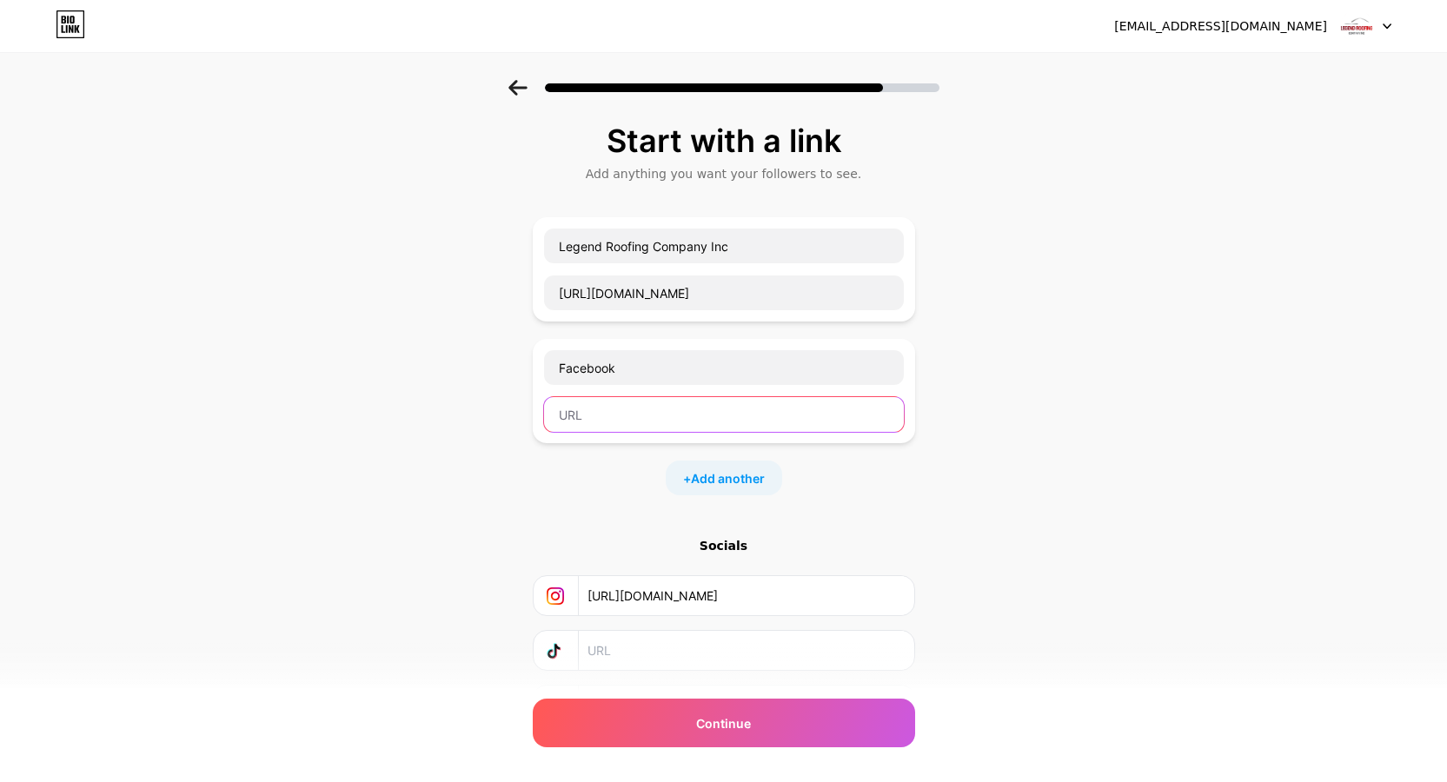
click at [658, 413] on input "text" at bounding box center [724, 414] width 360 height 35
paste input "https://www.facebook.com/legendroofingcompanyinc/"
type input "https://www.facebook.com/legendroofingcompanyinc/"
click at [1166, 487] on div "Start with a link Add anything you want your followers to see. Legend Roofing C…" at bounding box center [723, 446] width 1447 height 733
click at [733, 463] on div "+ Add another" at bounding box center [724, 478] width 116 height 35
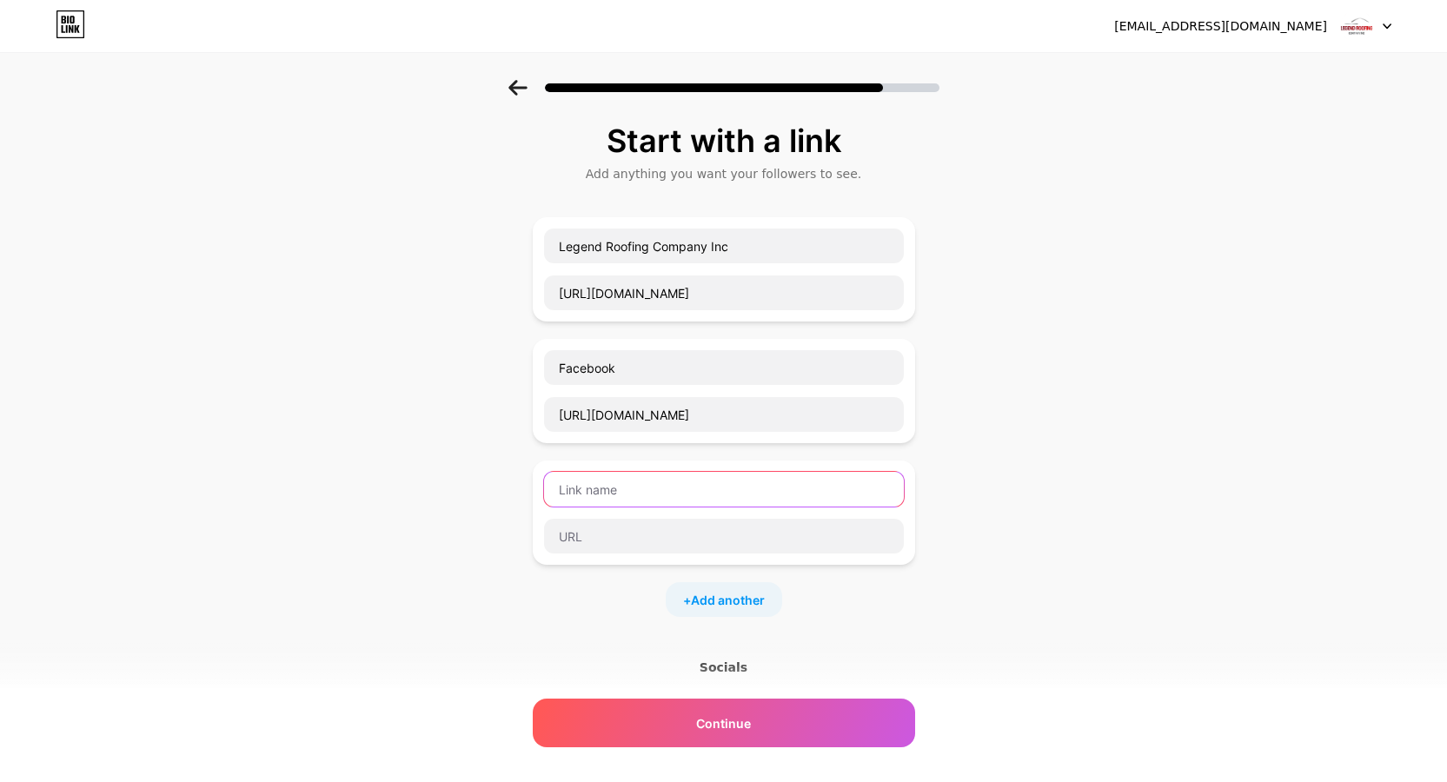
click at [668, 476] on input "text" at bounding box center [724, 489] width 360 height 35
paste input "Instagram"
type input "Instagram"
click at [628, 535] on input "text" at bounding box center [724, 536] width 360 height 35
paste input "https://www.instagram.com/legendroofingcompany/"
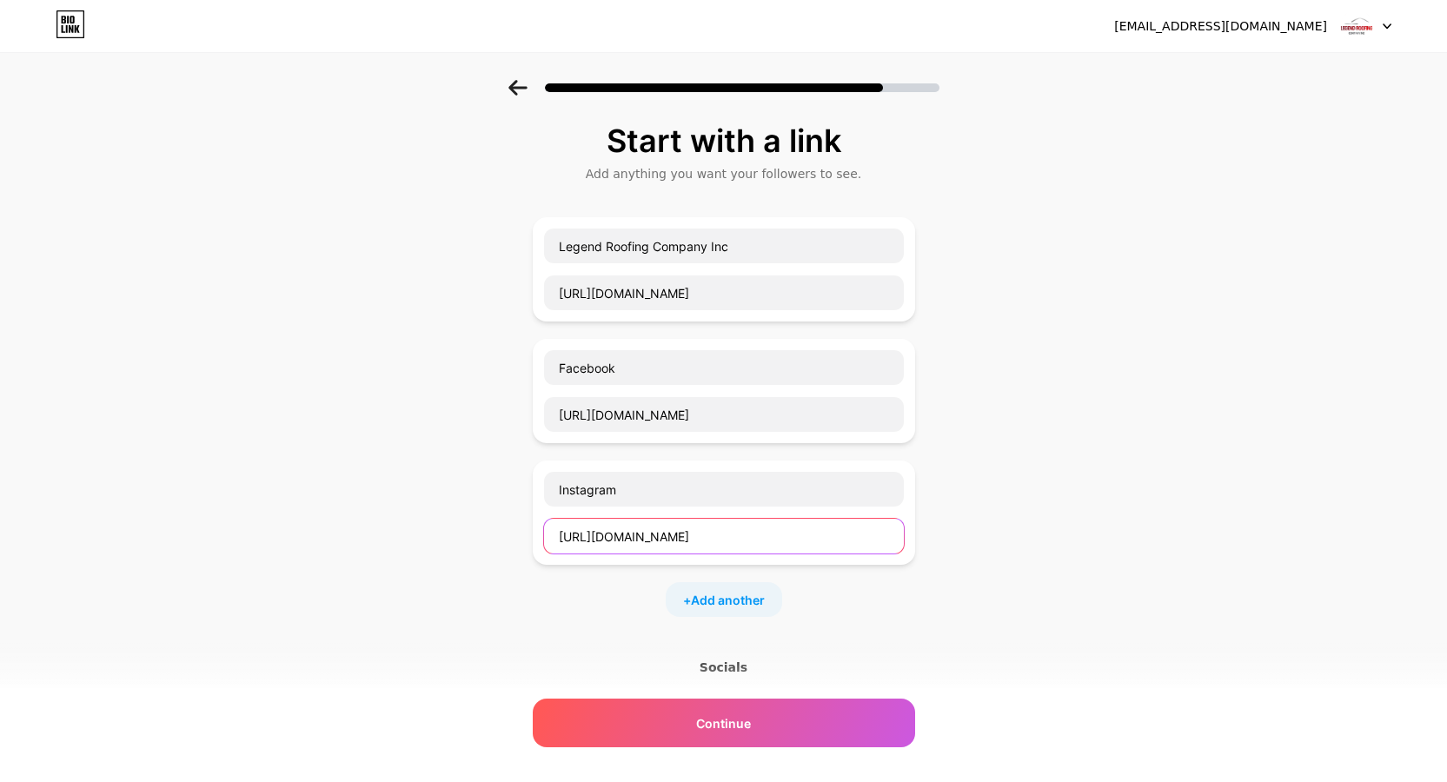
type input "https://www.instagram.com/legendroofingcompany/"
click at [1088, 516] on div "Start with a link Add anything you want your followers to see. Legend Roofing C…" at bounding box center [723, 507] width 1447 height 855
click at [755, 608] on span "Add another" at bounding box center [728, 600] width 74 height 18
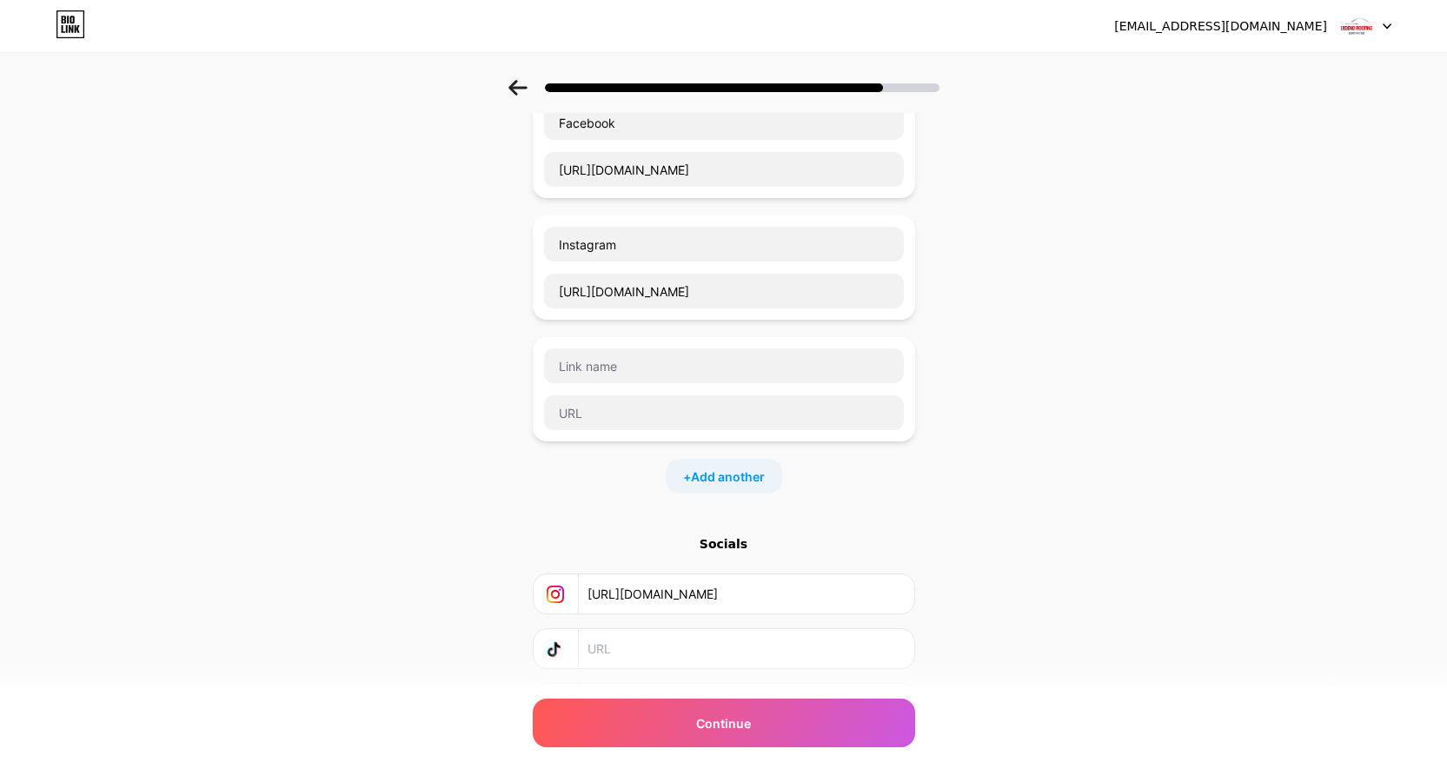
scroll to position [261, 0]
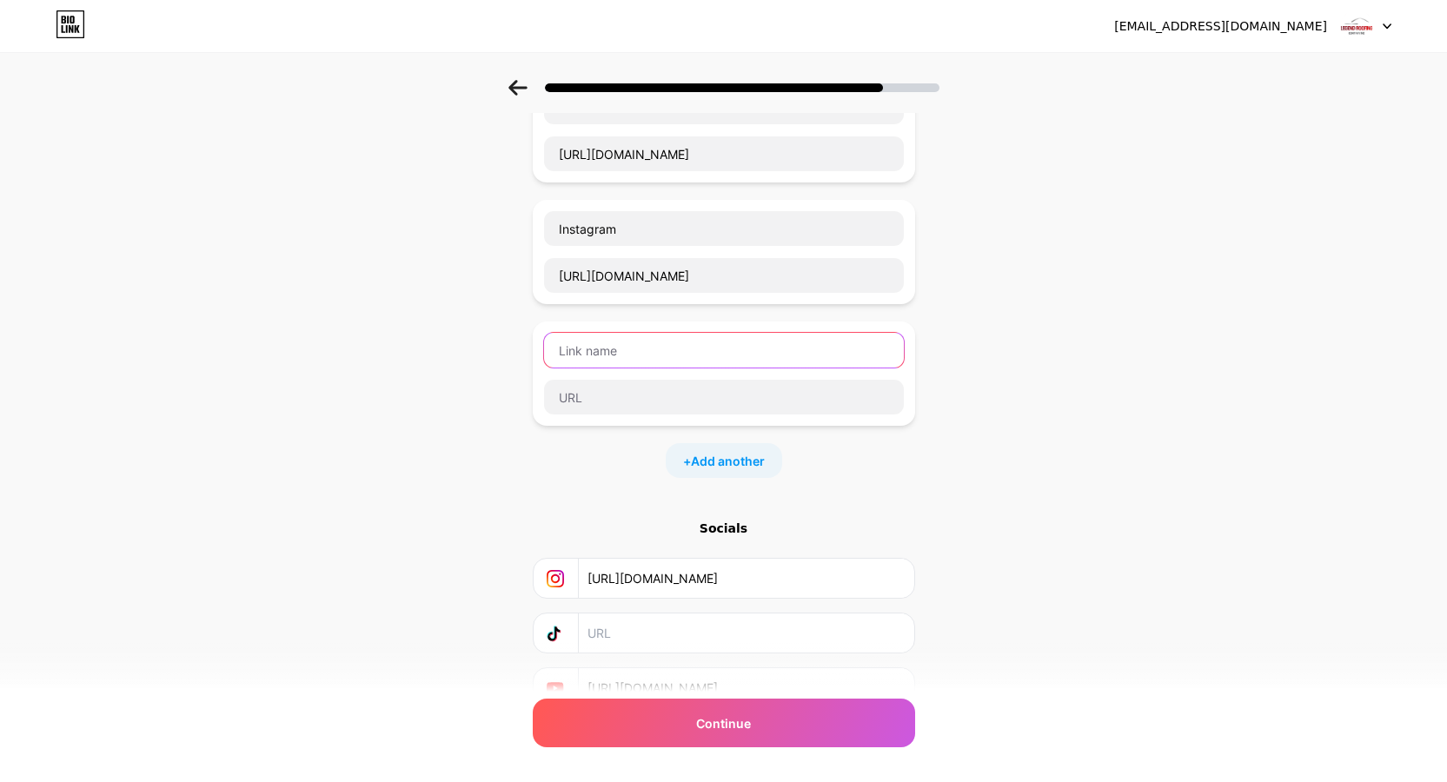
click at [592, 357] on input "text" at bounding box center [724, 350] width 360 height 35
paste input "LinkedIn"
type input "LinkedIn"
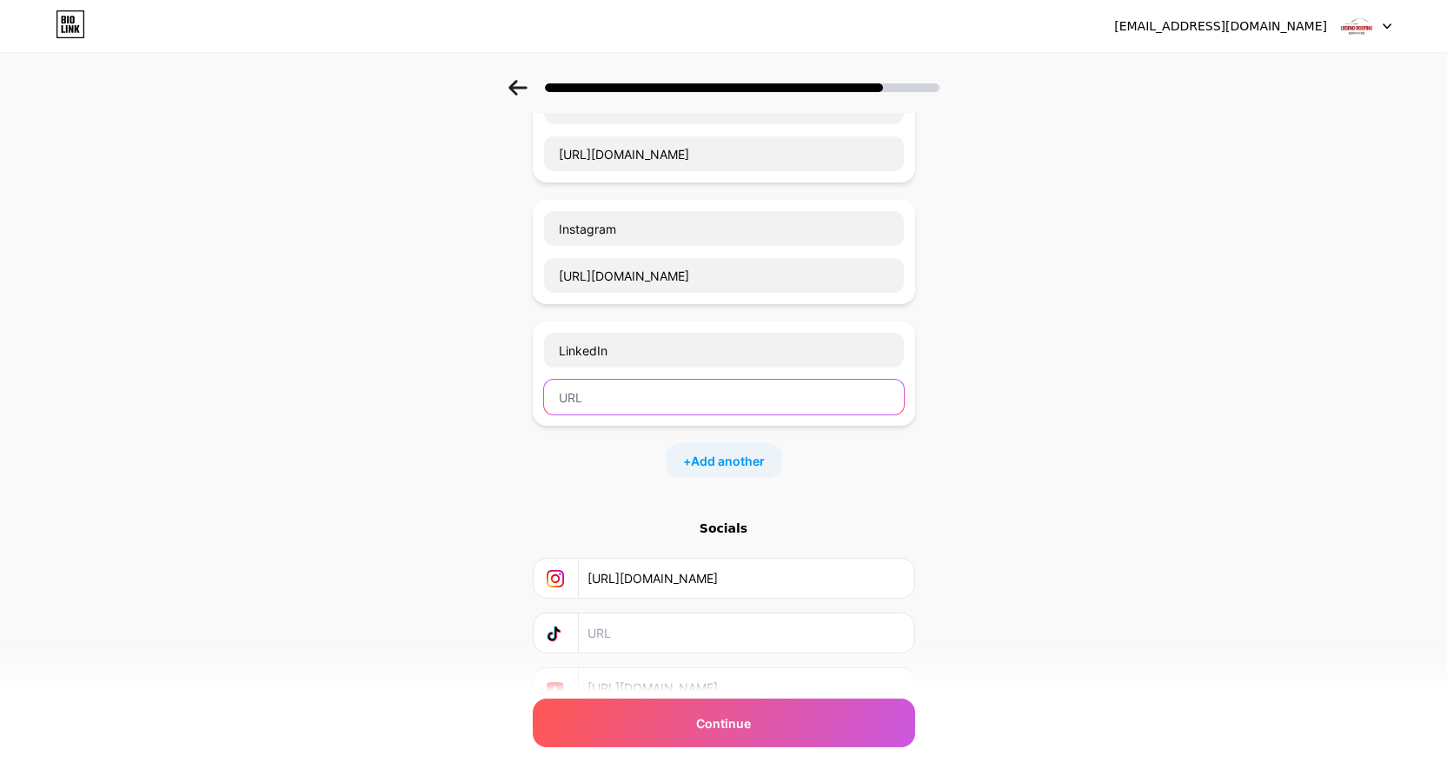
click at [604, 405] on input "text" at bounding box center [724, 397] width 360 height 35
paste input "https://www.linkedin.com/in/legendroofingcompanyinc"
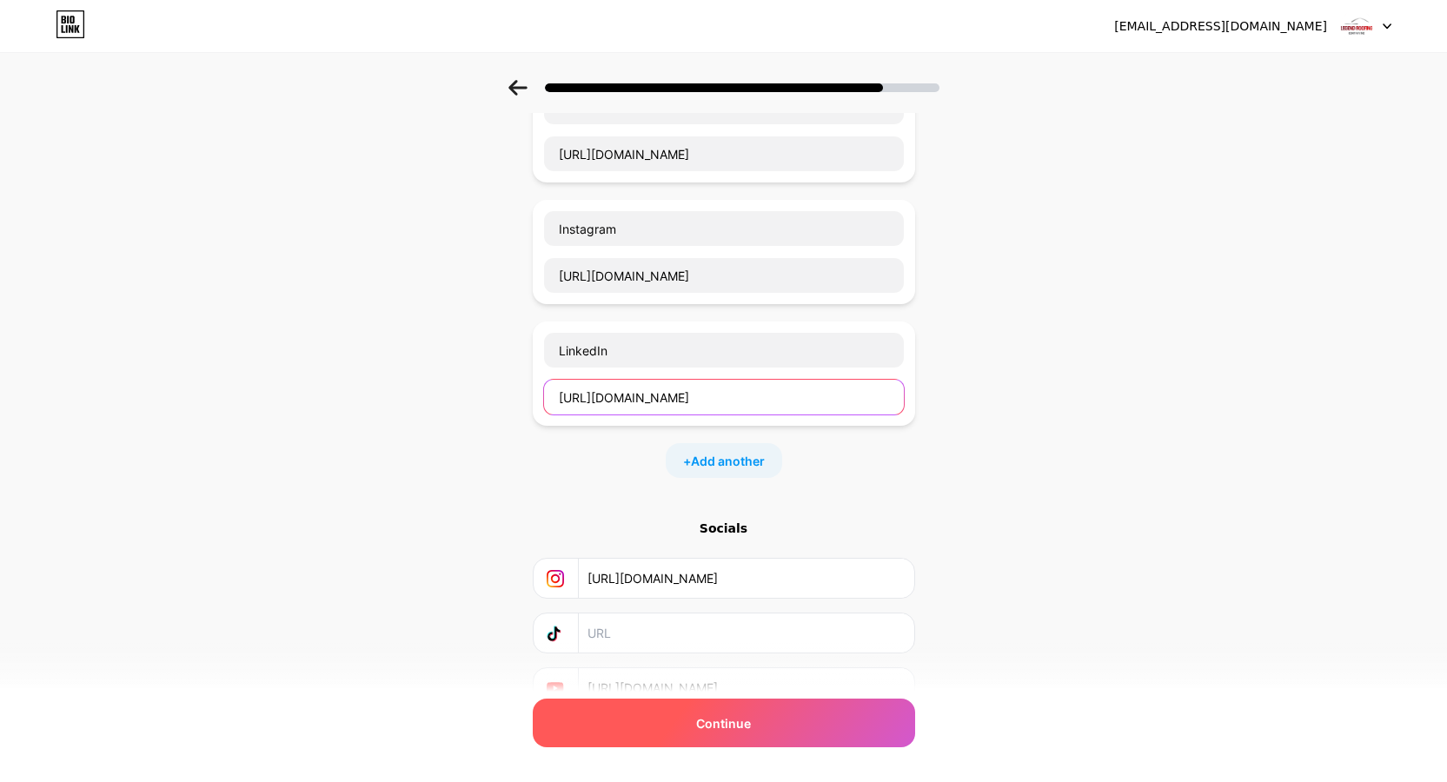
type input "https://www.linkedin.com/in/legendroofingcompanyinc"
click at [750, 735] on div "Continue" at bounding box center [724, 723] width 383 height 49
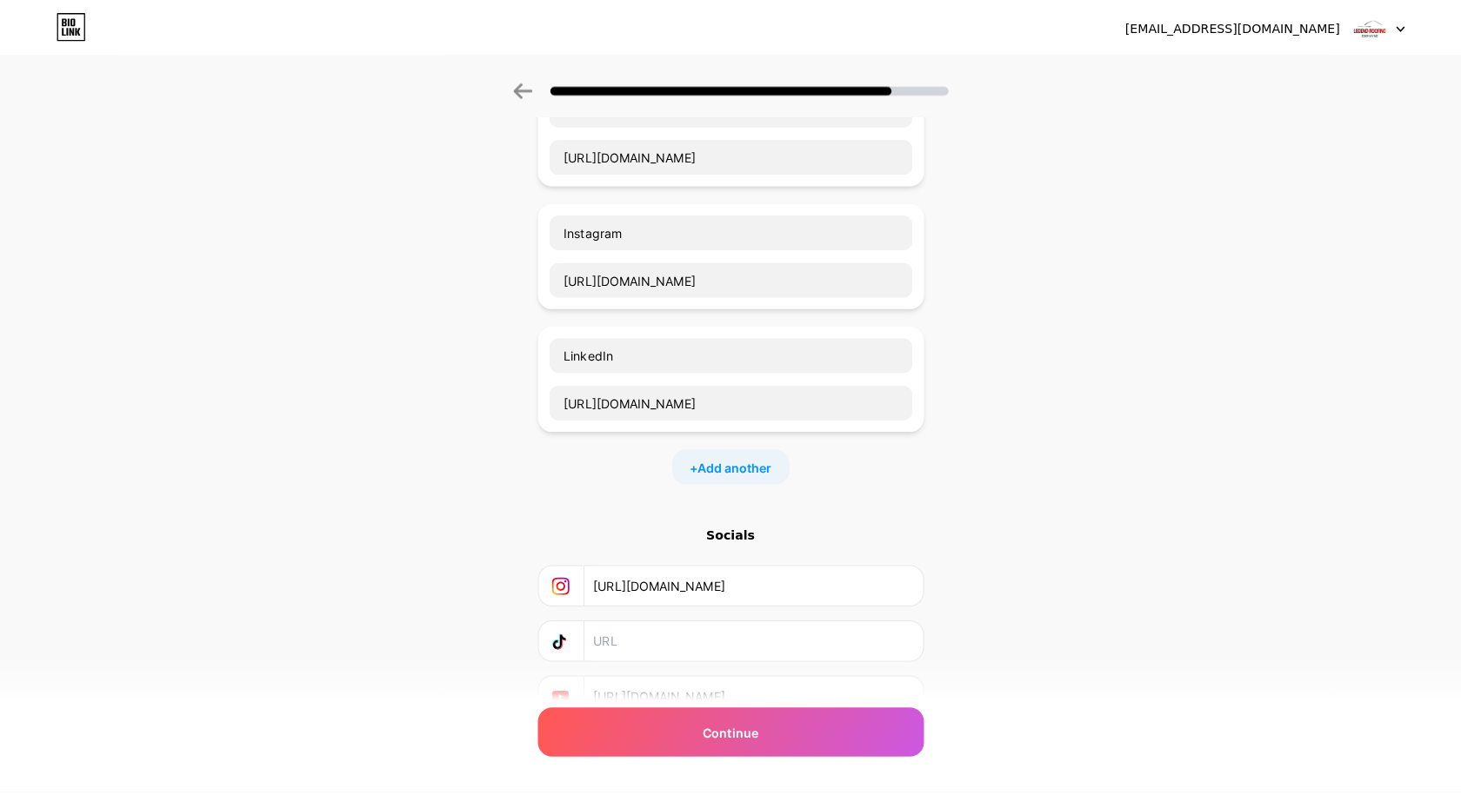
scroll to position [0, 0]
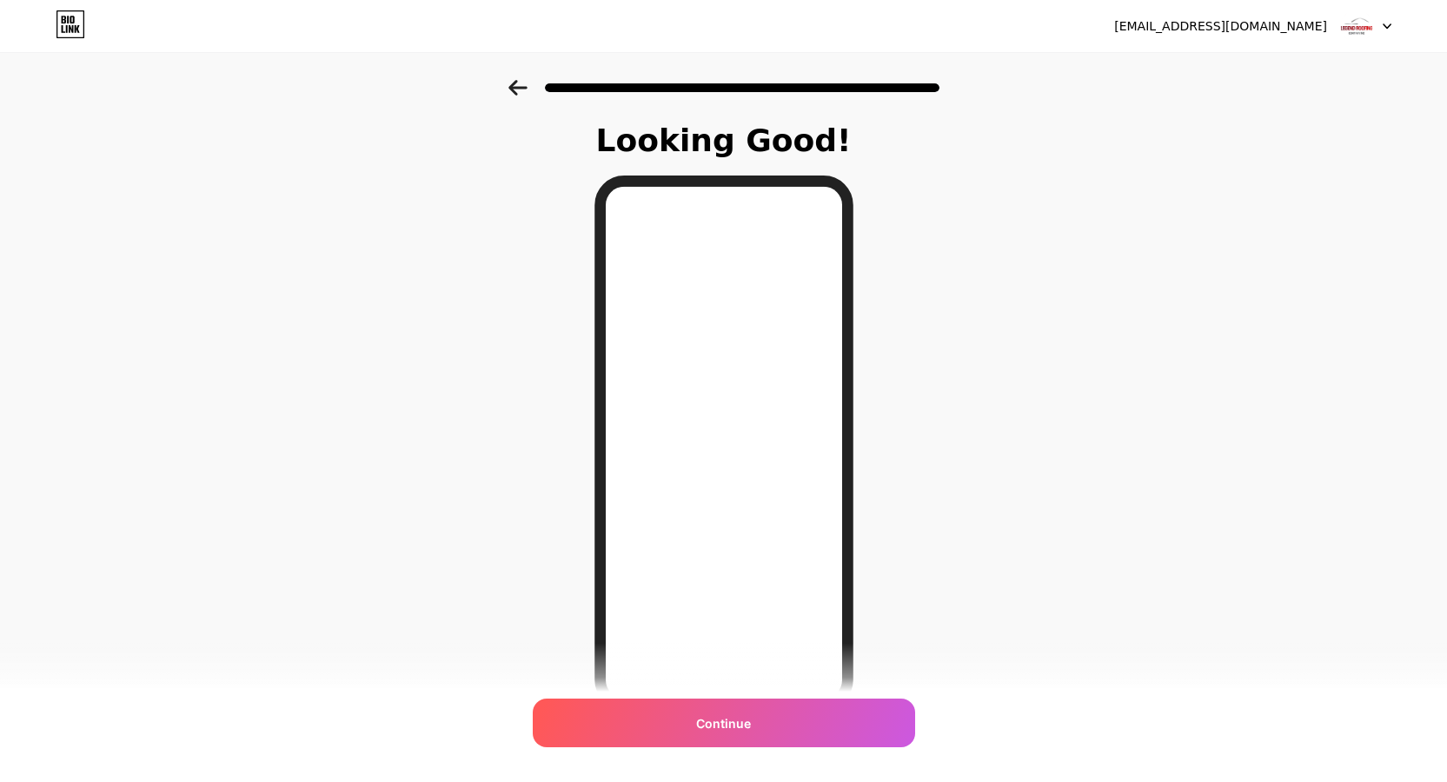
click at [1025, 522] on div "Looking Good! Continue" at bounding box center [723, 442] width 1447 height 724
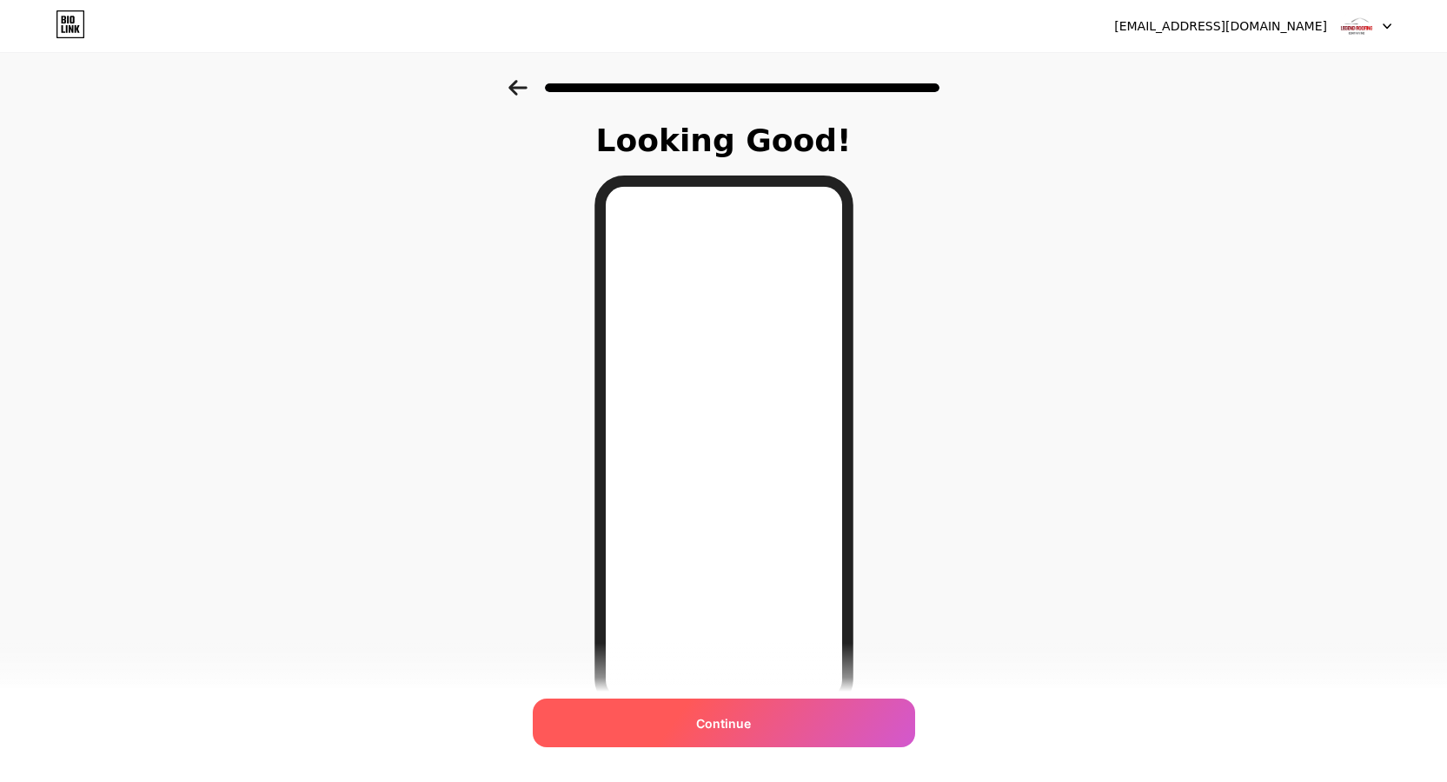
click at [824, 726] on div "Continue" at bounding box center [724, 723] width 383 height 49
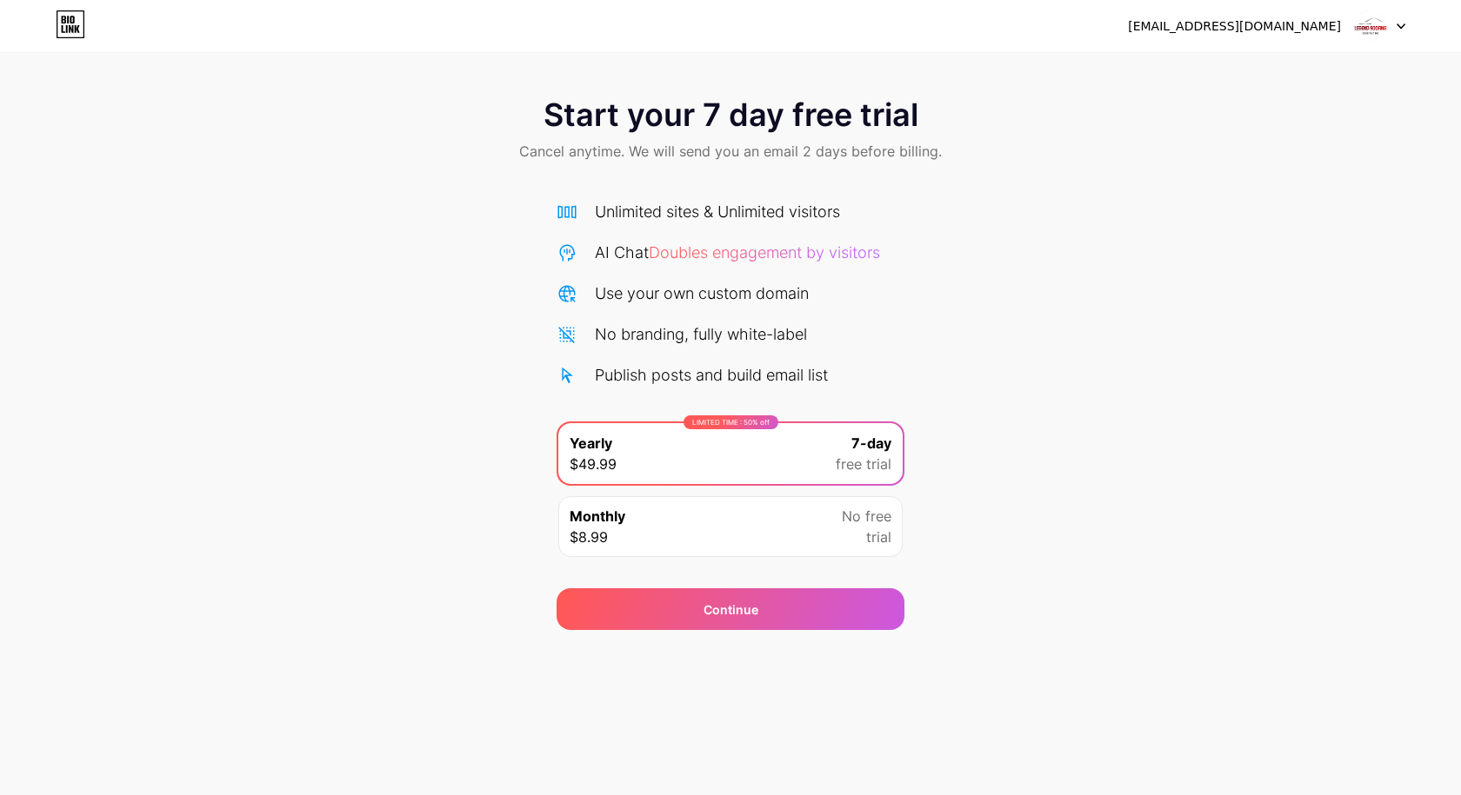
click at [800, 522] on div "Monthly $8.99 No free trial" at bounding box center [730, 526] width 344 height 61
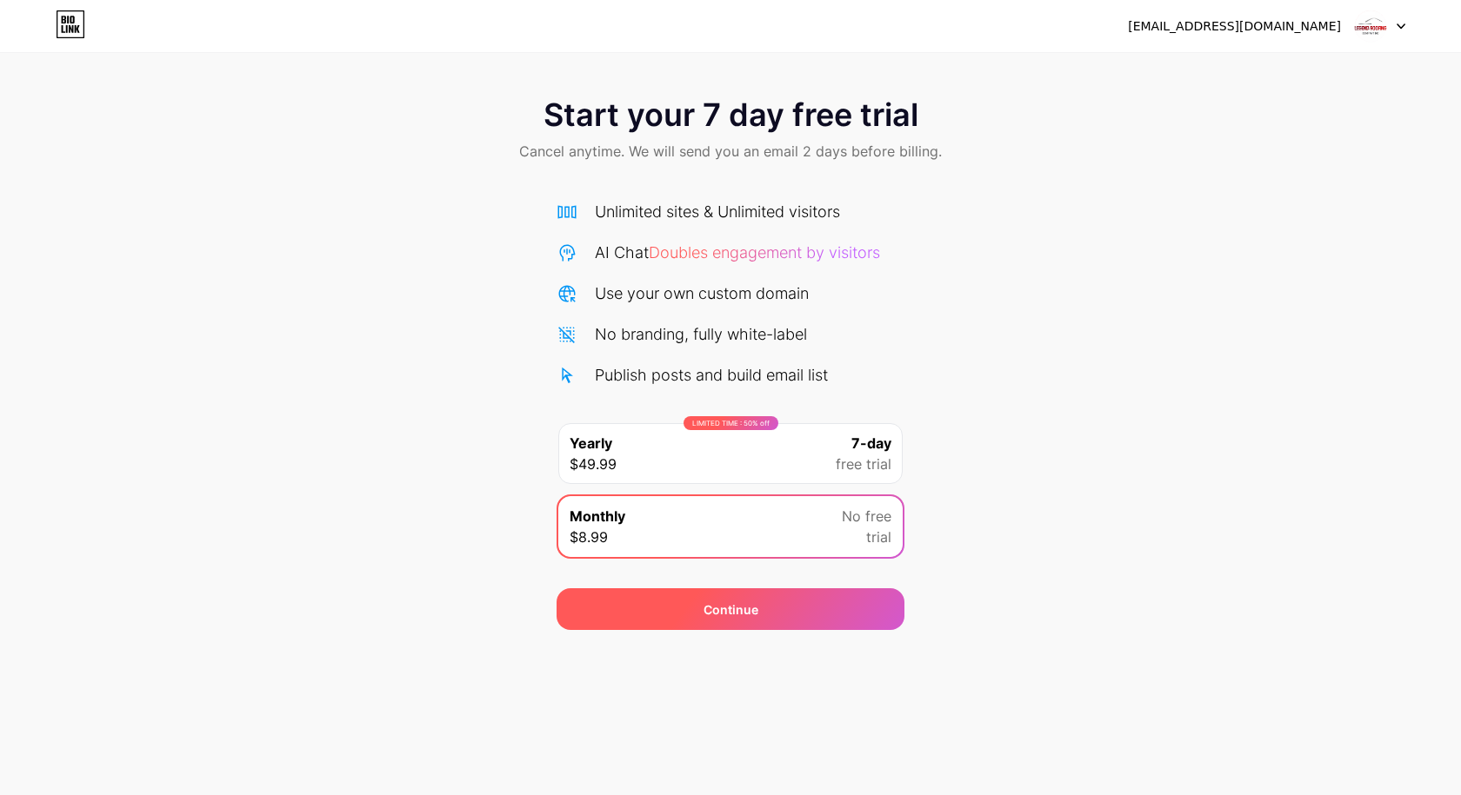
click at [808, 609] on div "Continue" at bounding box center [730, 610] width 348 height 42
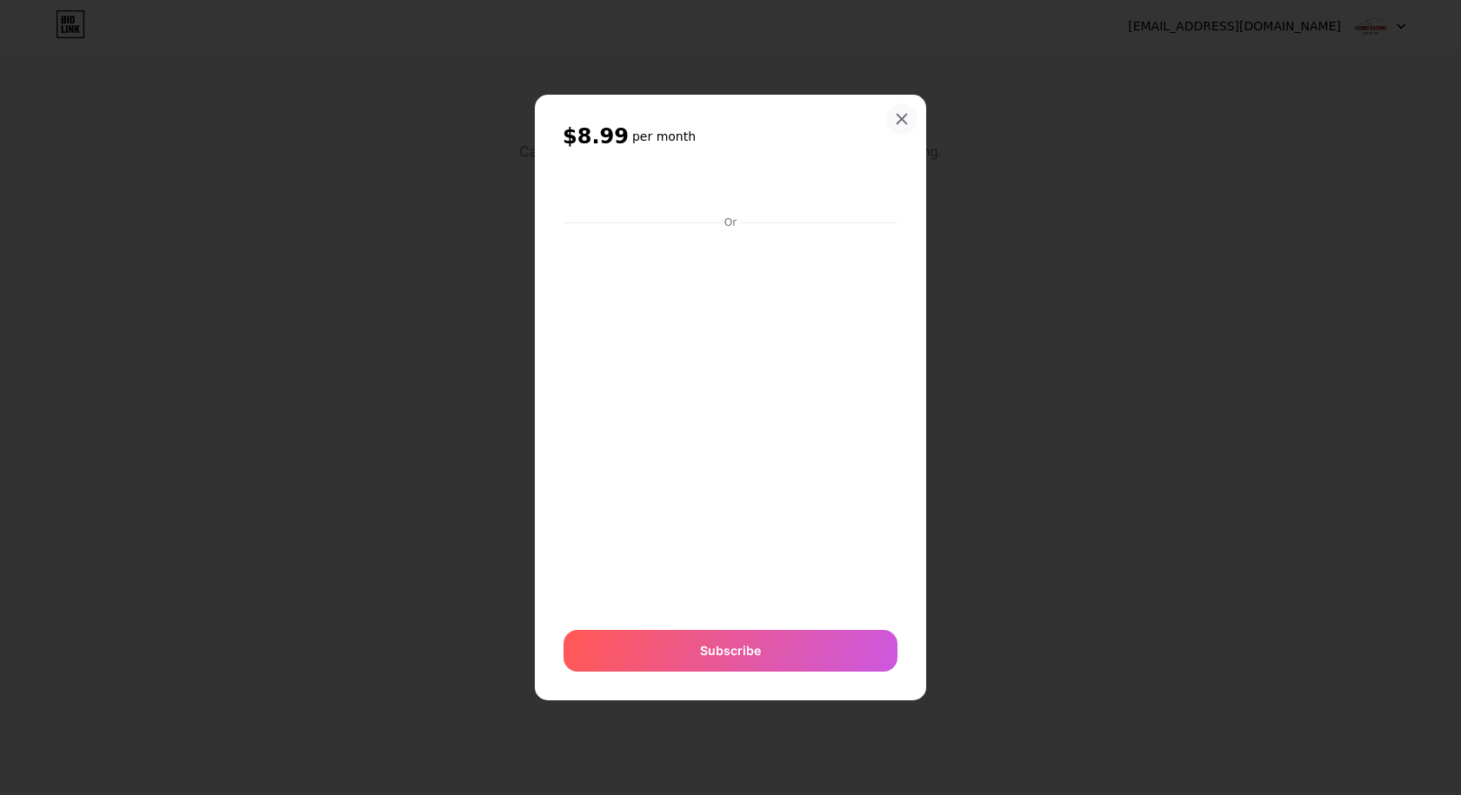
click at [895, 104] on div "$8.99 per month Or Subscribe" at bounding box center [730, 398] width 391 height 606
click at [898, 112] on icon at bounding box center [902, 119] width 14 height 14
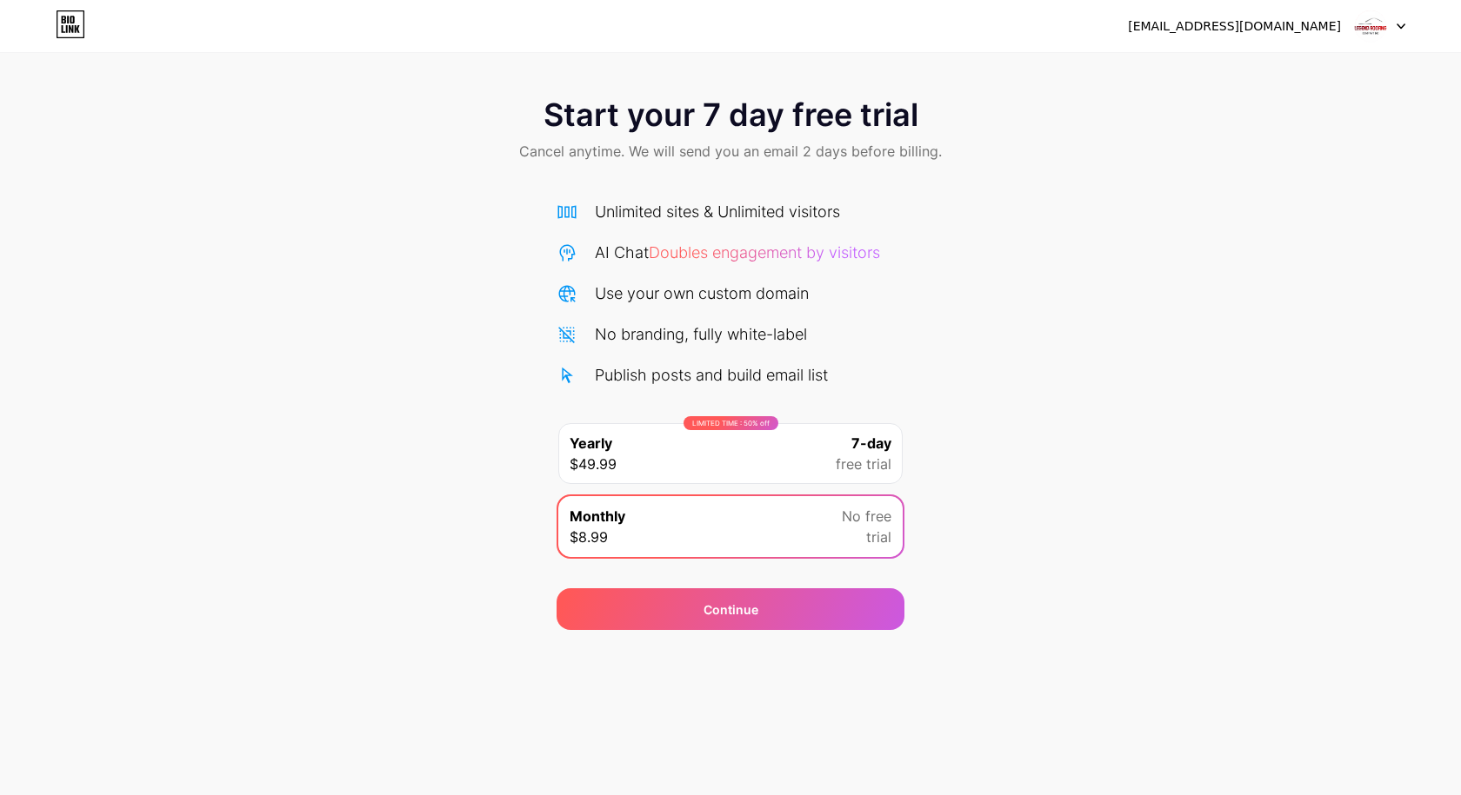
click at [1341, 23] on div "[EMAIL_ADDRESS][DOMAIN_NAME]" at bounding box center [1266, 25] width 277 height 31
click at [1393, 24] on div at bounding box center [1379, 25] width 50 height 31
click at [1270, 306] on div "Start your 7 day free trial Cancel anytime. We will send you an email 2 days be…" at bounding box center [730, 355] width 1461 height 550
click at [760, 460] on div "LIMITED TIME : 50% off Yearly $49.99 7-day free trial" at bounding box center [730, 453] width 344 height 61
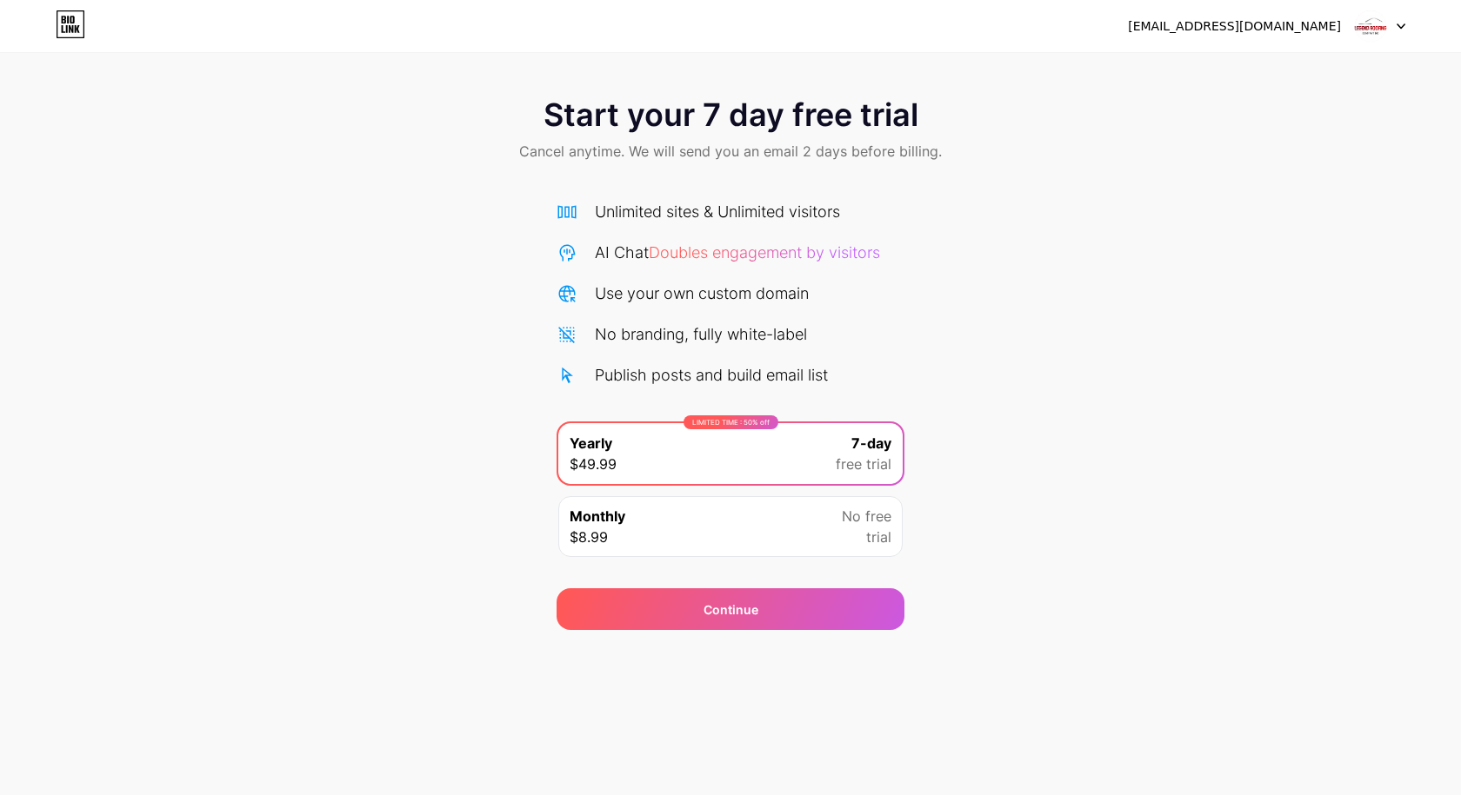
click at [606, 282] on div "Use your own custom domain" at bounding box center [702, 293] width 214 height 23
click at [749, 605] on div "Continue" at bounding box center [730, 610] width 55 height 18
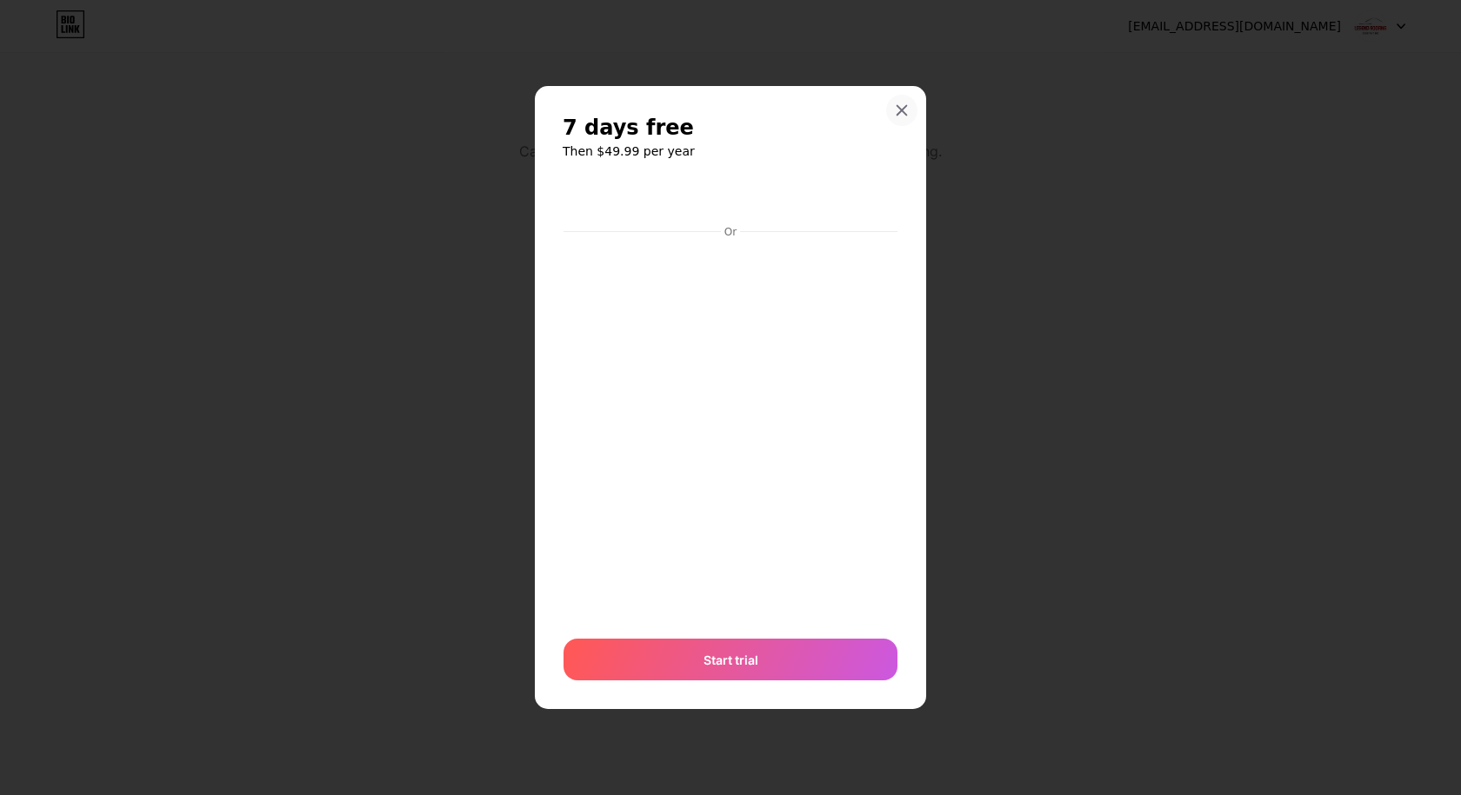
click at [912, 104] on div at bounding box center [901, 110] width 31 height 31
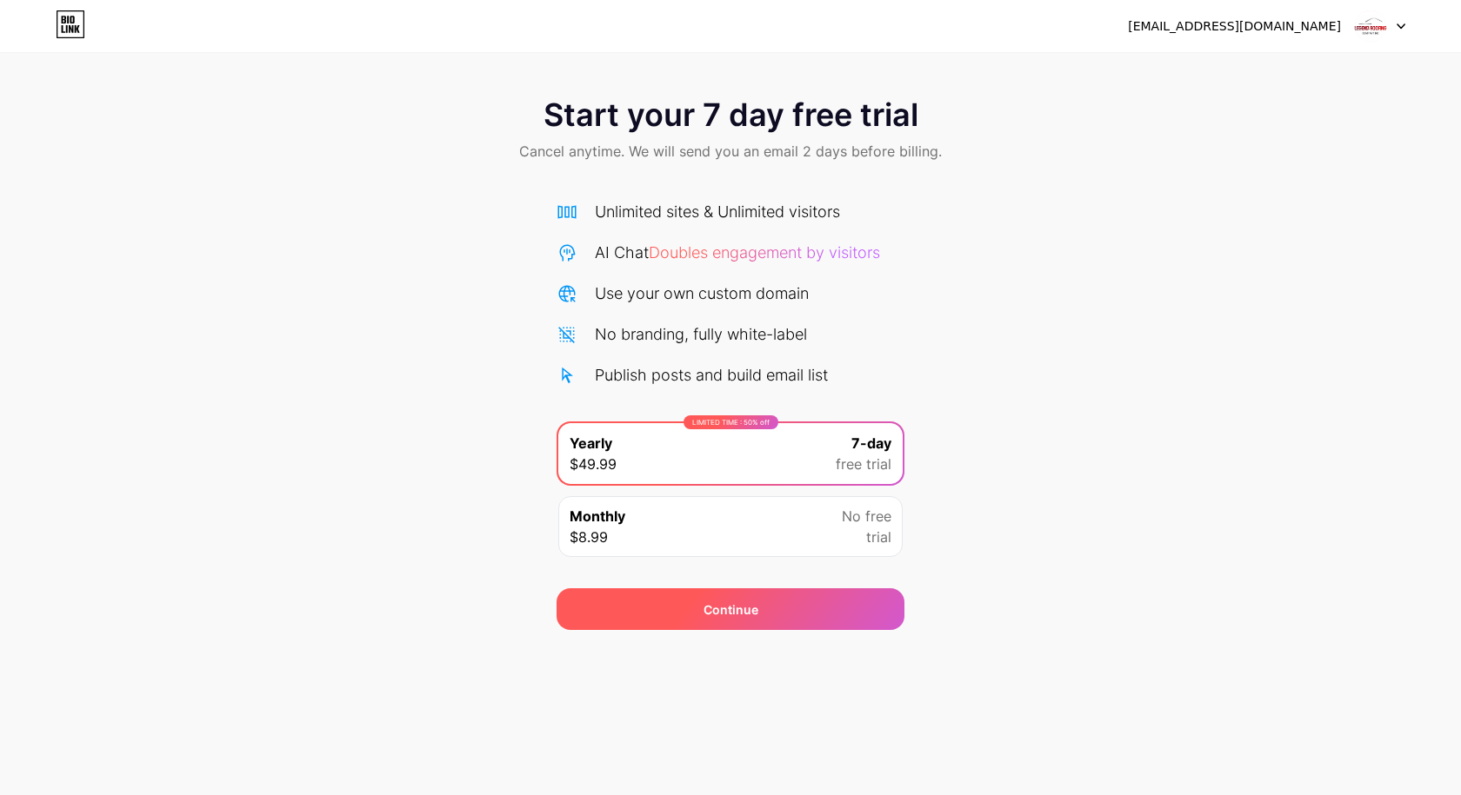
click at [775, 601] on div "Continue" at bounding box center [730, 610] width 348 height 42
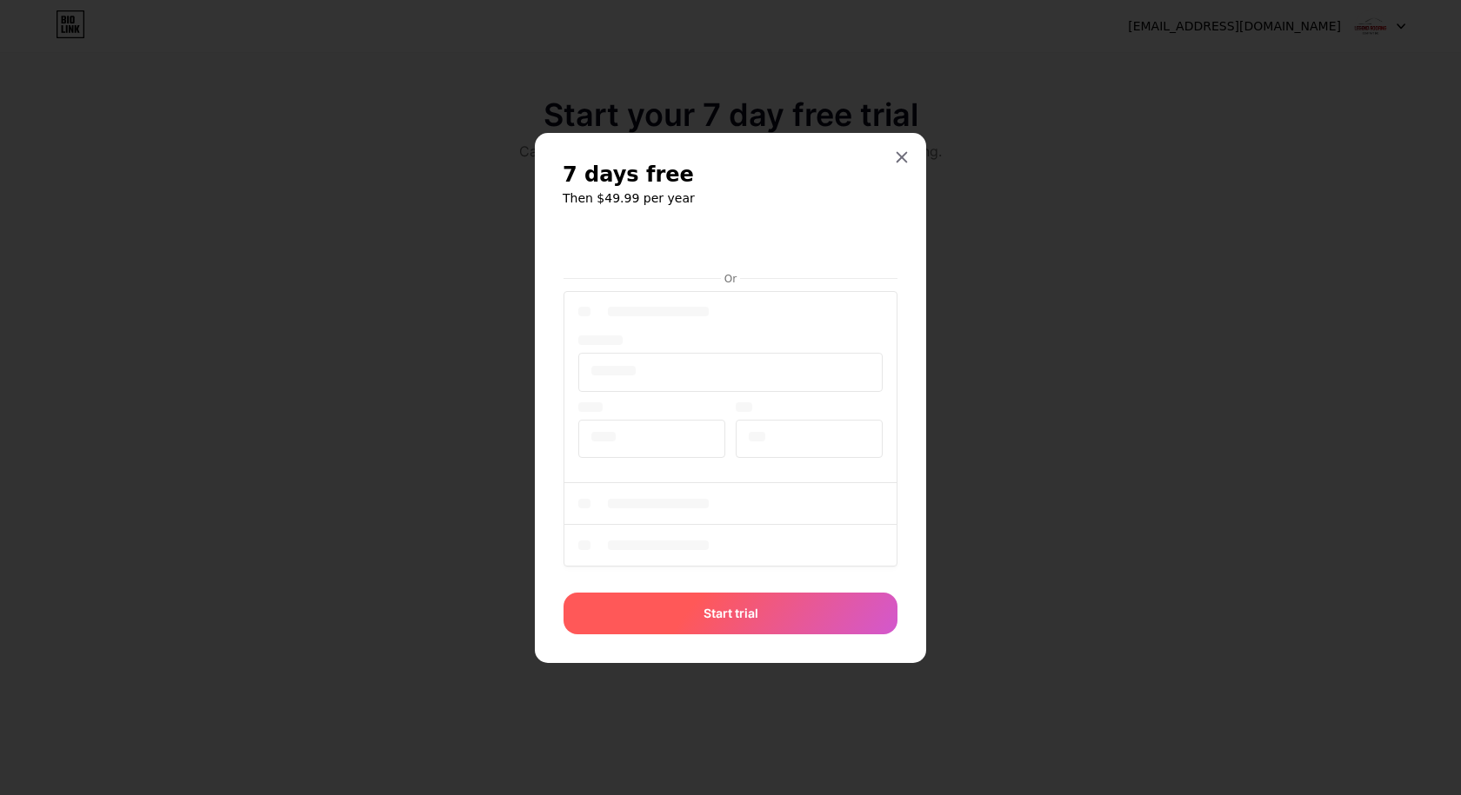
click at [748, 602] on div "Start trial" at bounding box center [730, 614] width 334 height 42
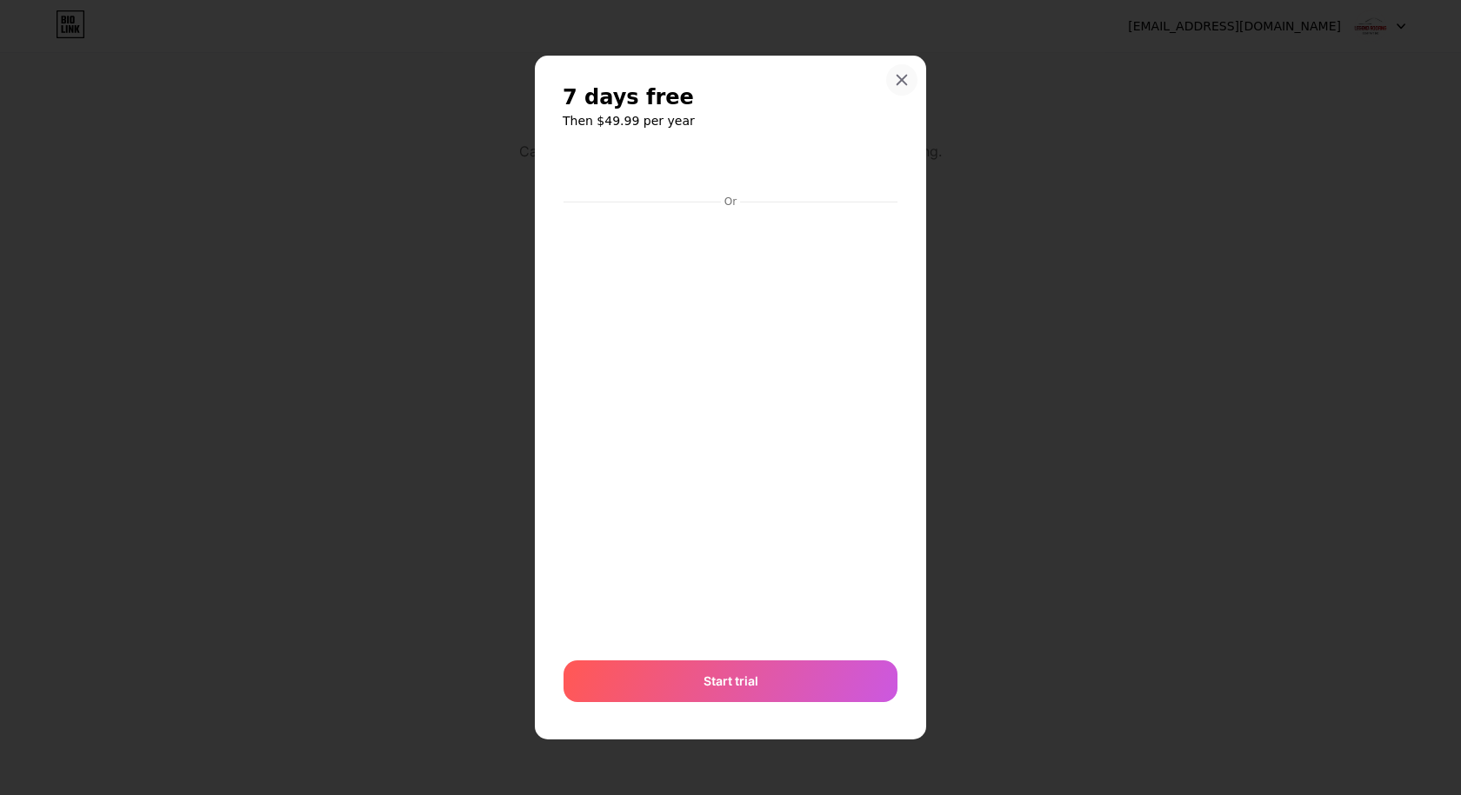
click at [895, 79] on icon at bounding box center [902, 80] width 14 height 14
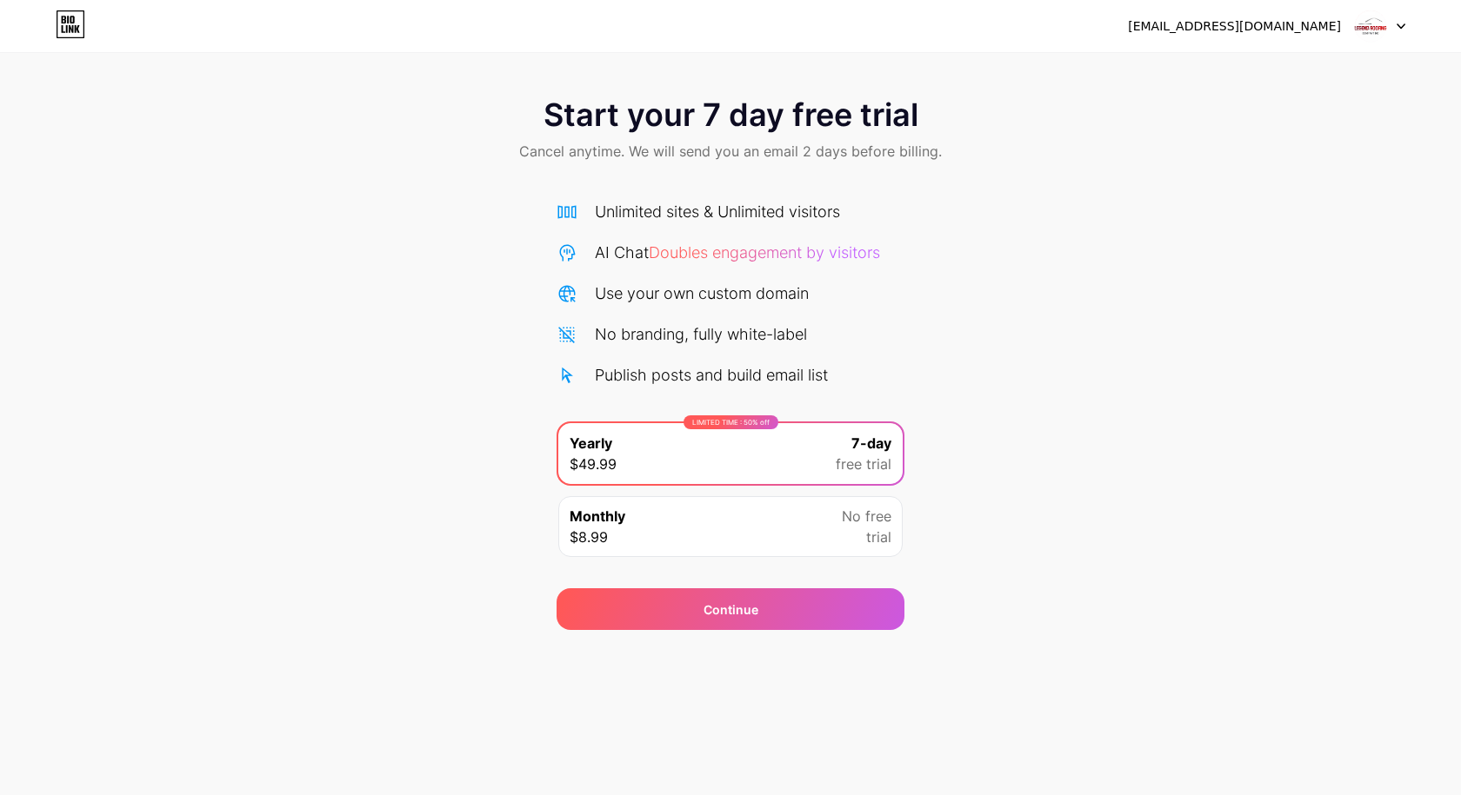
click at [774, 257] on span "Doubles engagement by visitors" at bounding box center [764, 252] width 231 height 18
click at [649, 195] on div "Unlimited sites & Unlimited visitors AI Chat Doubles engagement by visitors Use…" at bounding box center [730, 375] width 348 height 385
click at [1289, 34] on div "[EMAIL_ADDRESS][DOMAIN_NAME]" at bounding box center [1234, 26] width 213 height 18
click at [667, 260] on span "Doubles engagement by visitors" at bounding box center [764, 252] width 231 height 18
drag, startPoint x: 587, startPoint y: 210, endPoint x: 1106, endPoint y: 369, distance: 542.6
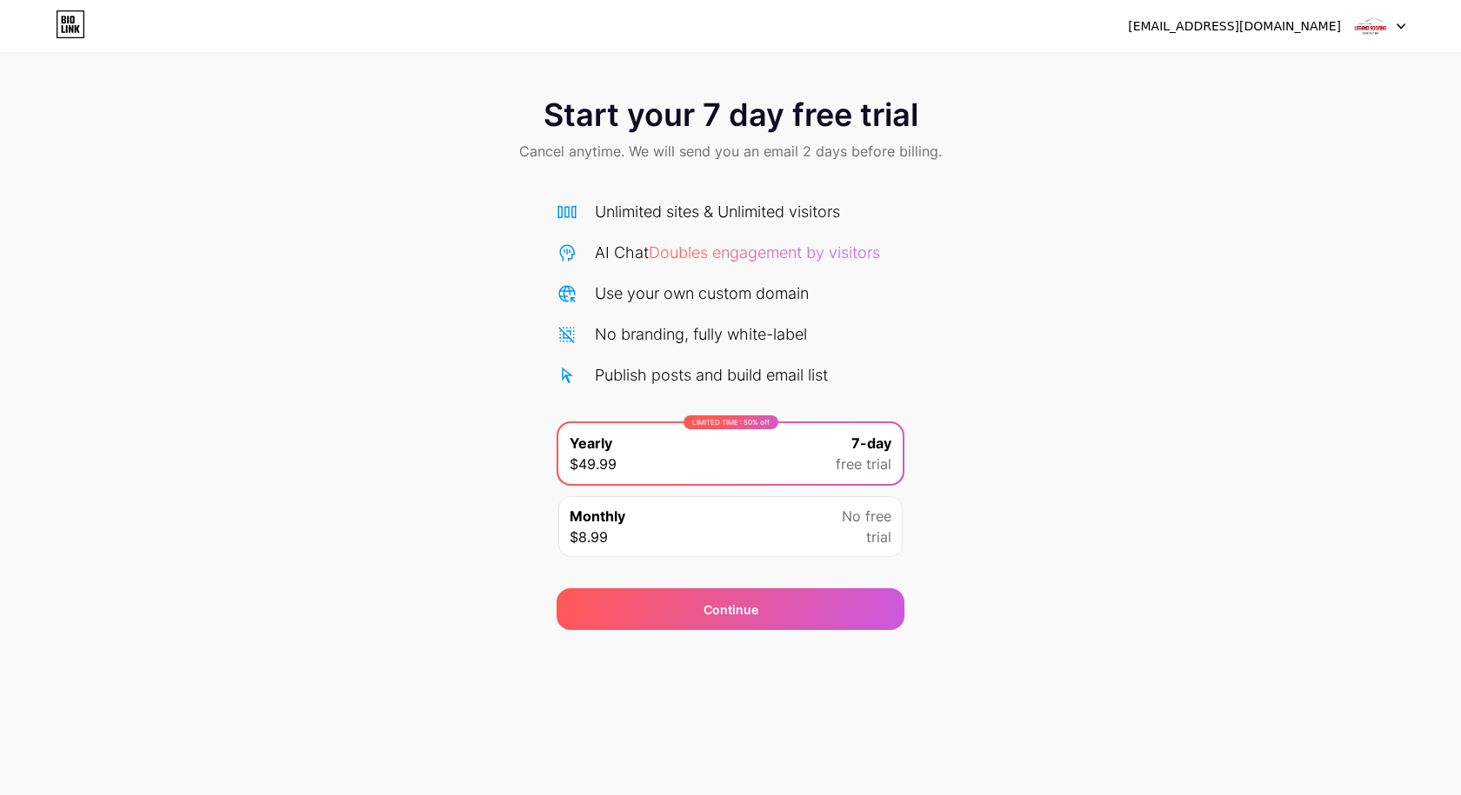
click at [1106, 369] on div "Start your 7 day free trial Cancel anytime. We will send you an email 2 days be…" at bounding box center [730, 355] width 1461 height 550
click at [1178, 549] on div "Start your 7 day free trial Cancel anytime. We will send you an email 2 days be…" at bounding box center [730, 355] width 1461 height 550
drag, startPoint x: 692, startPoint y: 743, endPoint x: 708, endPoint y: 572, distance: 172.0
click at [691, 743] on div "legendroofingcompanyinc@mail.io Logout Link Copied Start your 7 day free trial …" at bounding box center [730, 397] width 1461 height 795
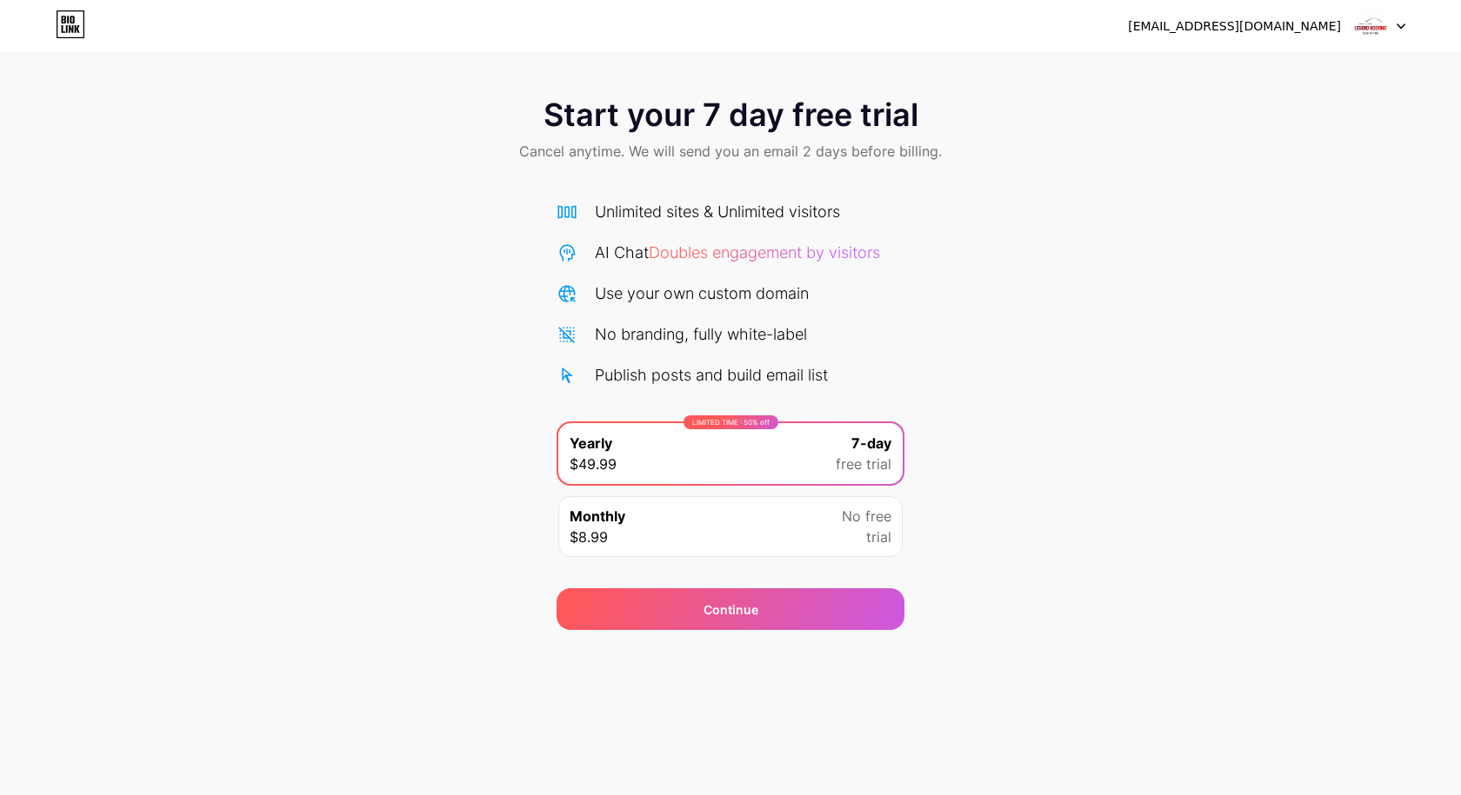
click at [711, 553] on div "Monthly $8.99 No free trial" at bounding box center [730, 526] width 344 height 61
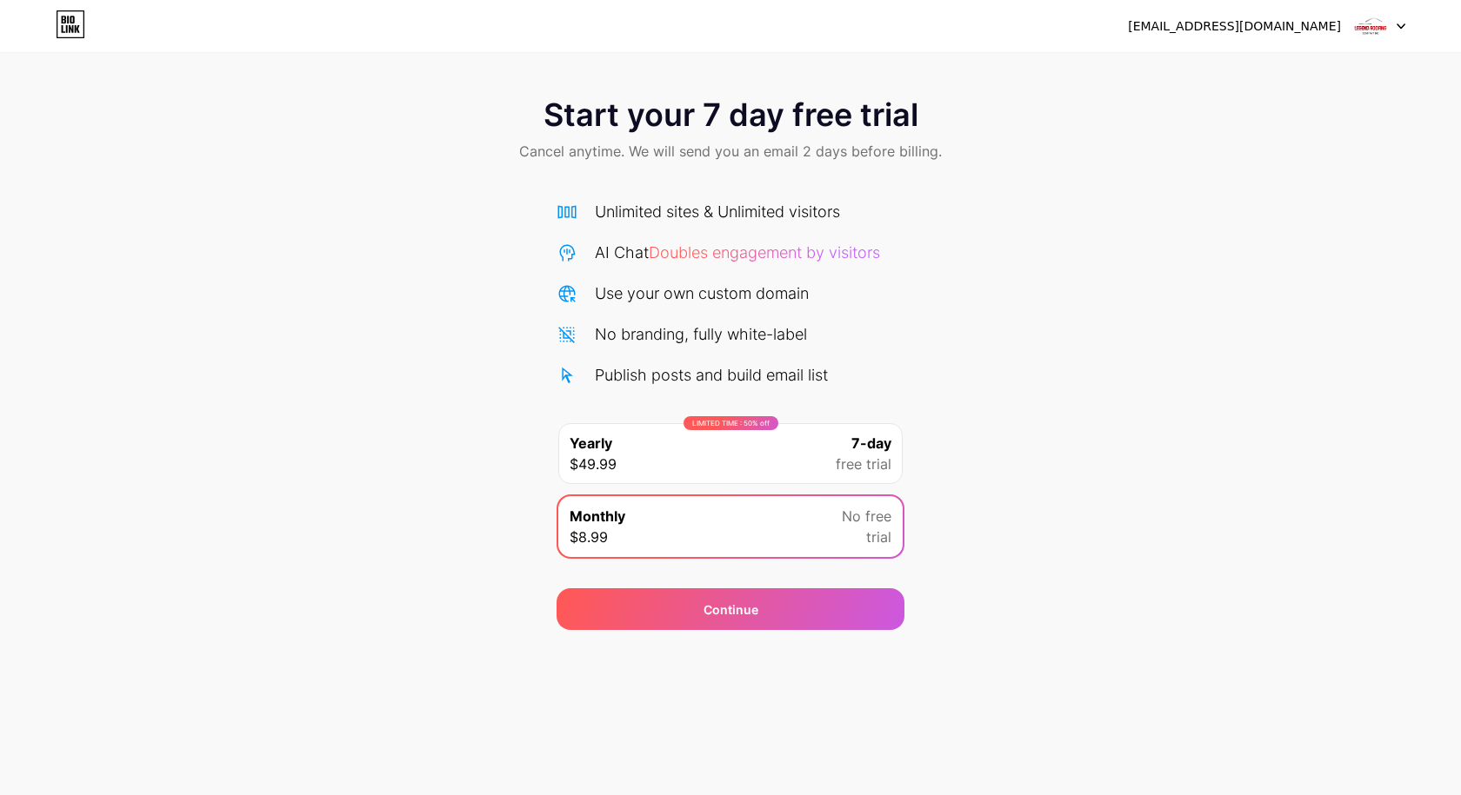
click at [729, 447] on div "LIMITED TIME : 50% off Yearly $49.99 7-day free trial" at bounding box center [730, 453] width 344 height 61
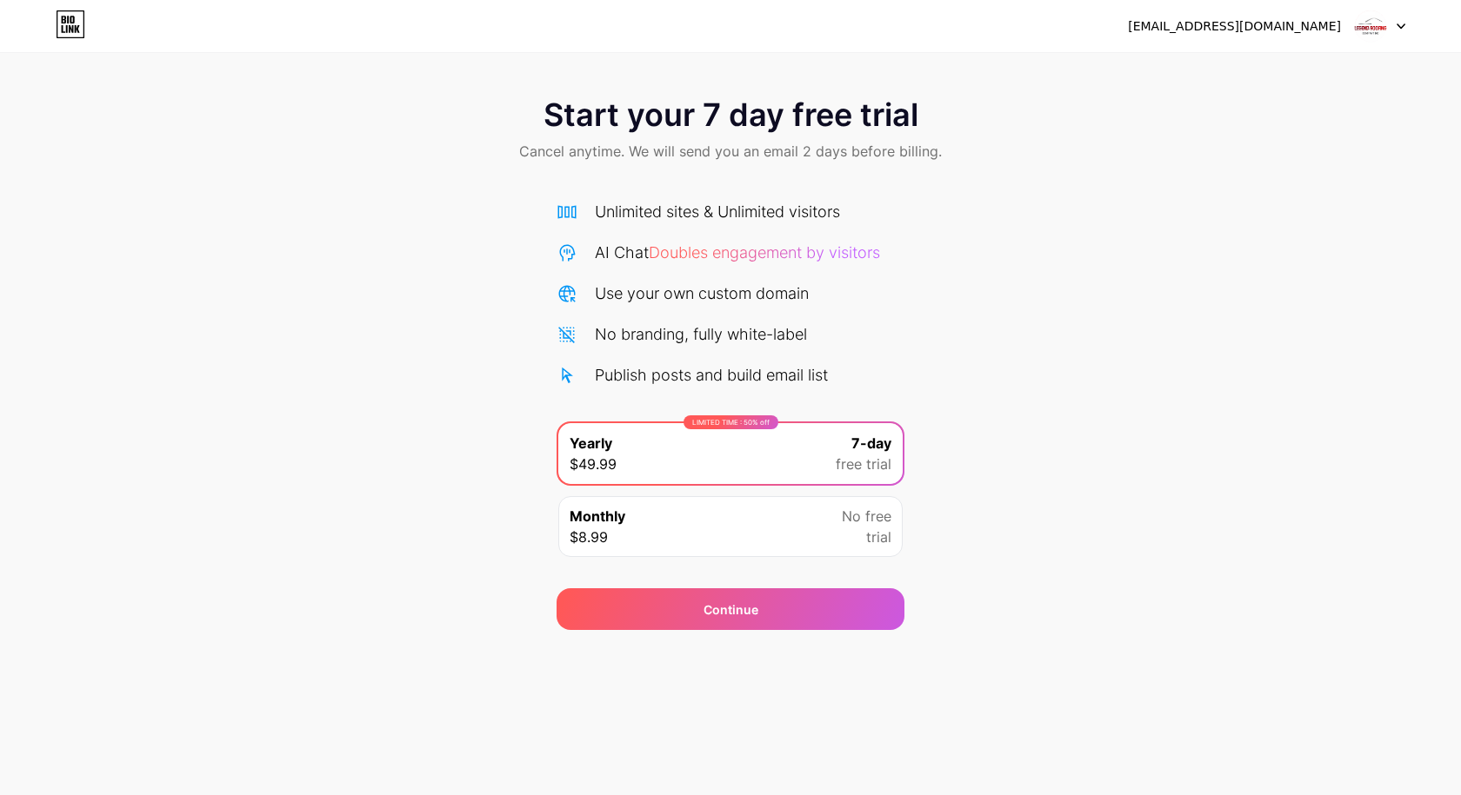
drag, startPoint x: 793, startPoint y: 524, endPoint x: 942, endPoint y: 547, distance: 151.2
click at [792, 525] on div "Monthly $8.99 No free trial" at bounding box center [730, 526] width 344 height 61
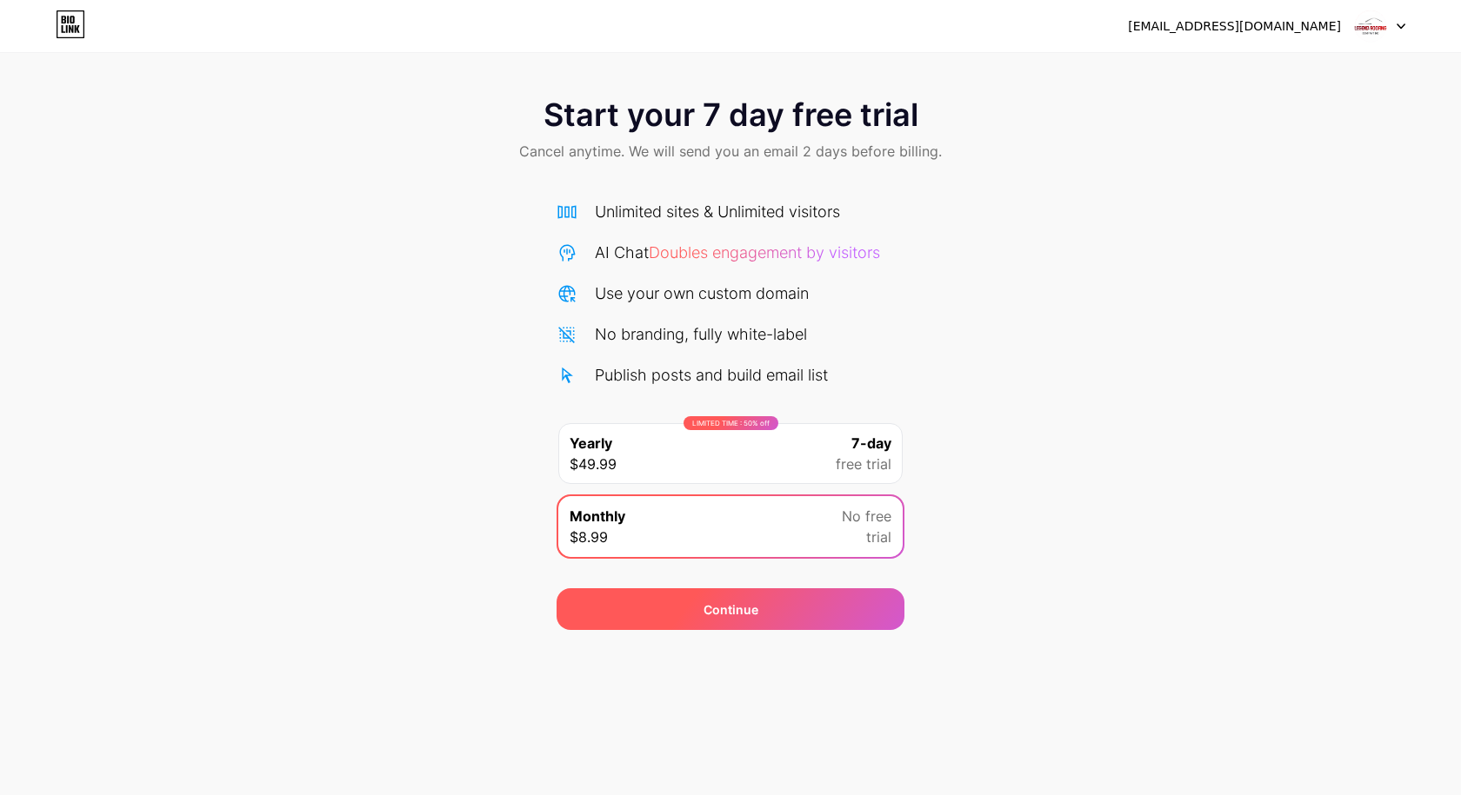
click at [776, 610] on div "Continue" at bounding box center [730, 610] width 348 height 42
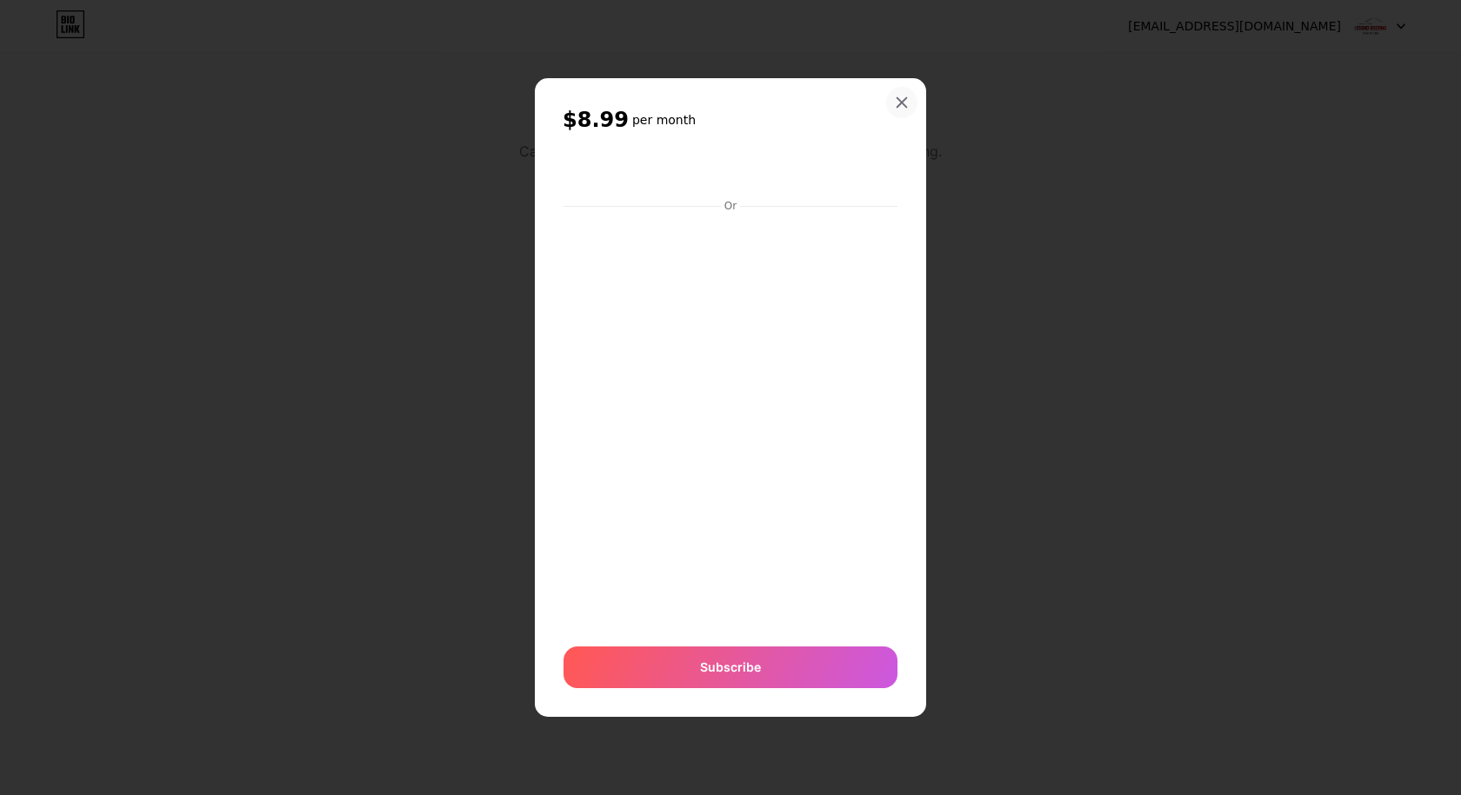
click at [902, 98] on icon at bounding box center [902, 103] width 14 height 14
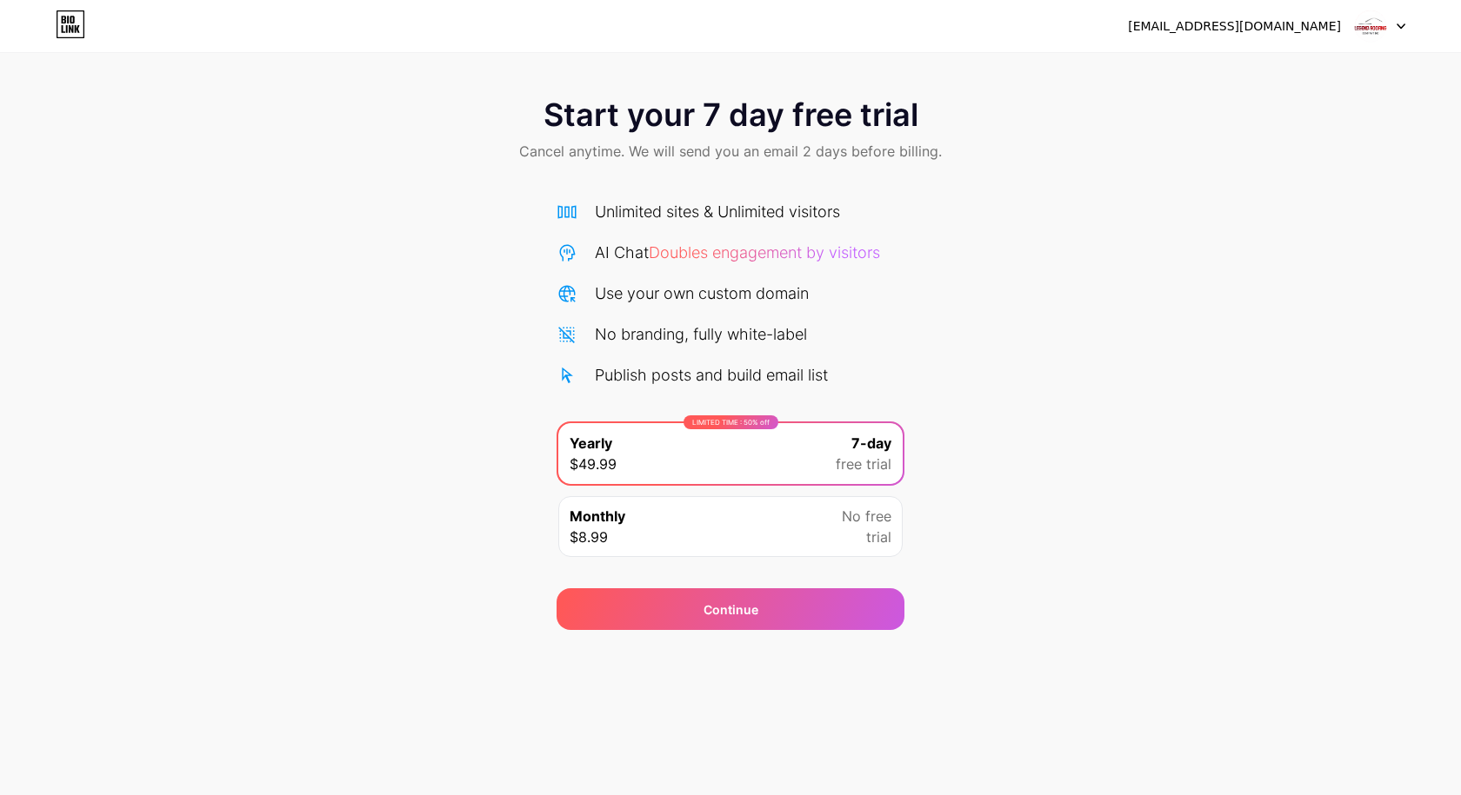
click at [1369, 28] on img at bounding box center [1370, 26] width 33 height 33
click at [1272, 70] on li "Logout" at bounding box center [1296, 71] width 216 height 47
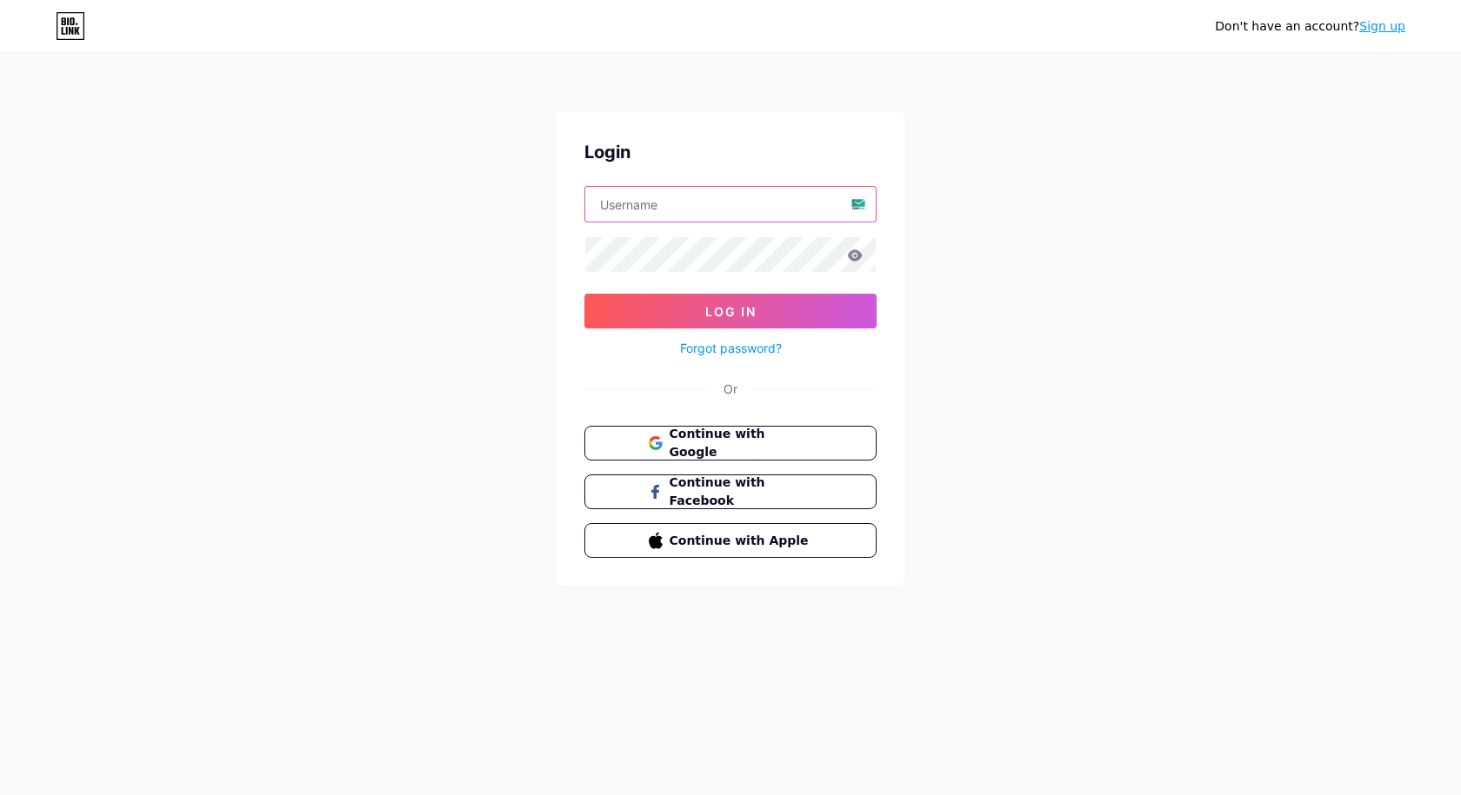
type input "[EMAIL_ADDRESS][DOMAIN_NAME]"
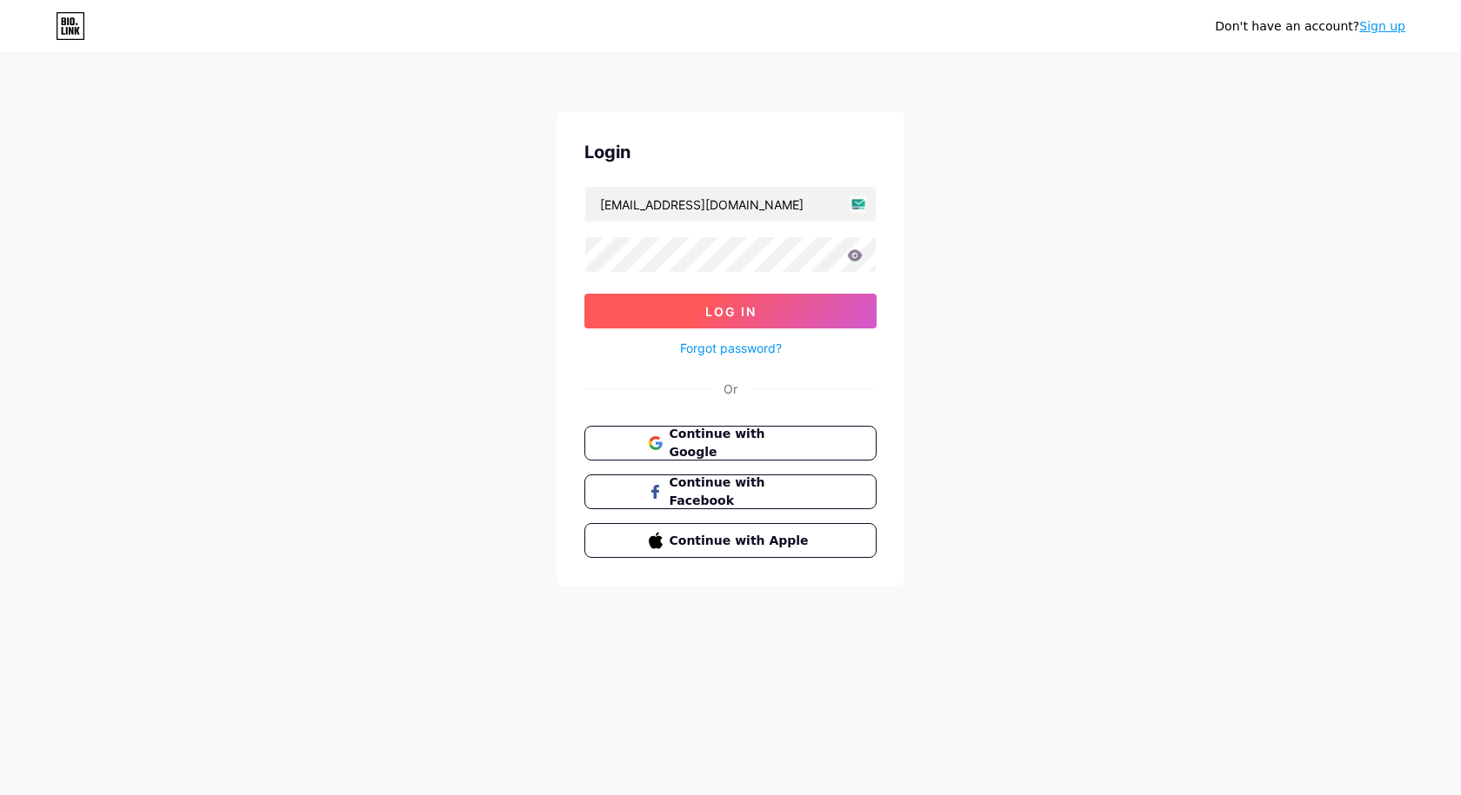
click at [721, 313] on span "Log In" at bounding box center [730, 311] width 51 height 15
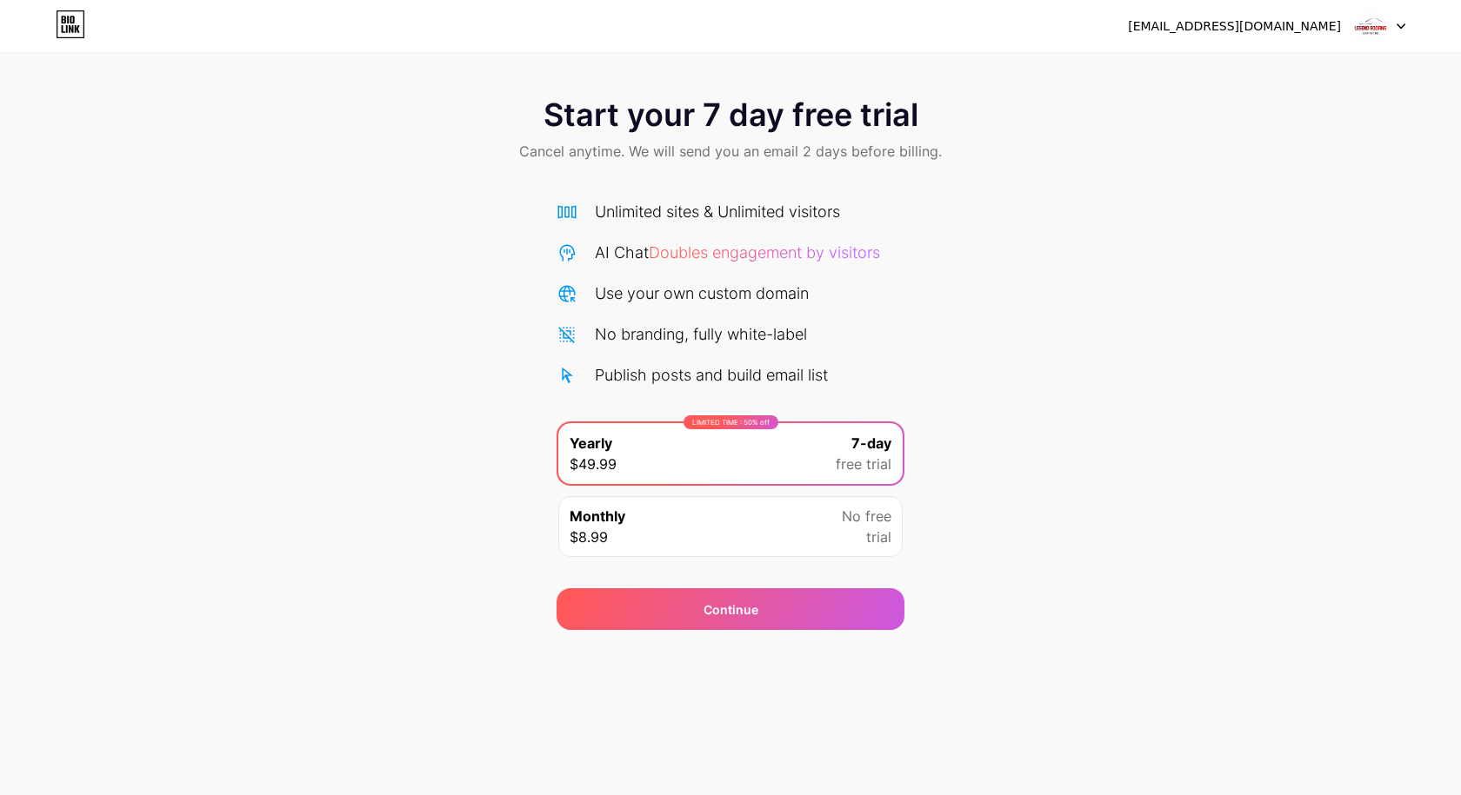
click at [63, 19] on icon at bounding box center [64, 20] width 4 height 8
